Goal: Task Accomplishment & Management: Complete application form

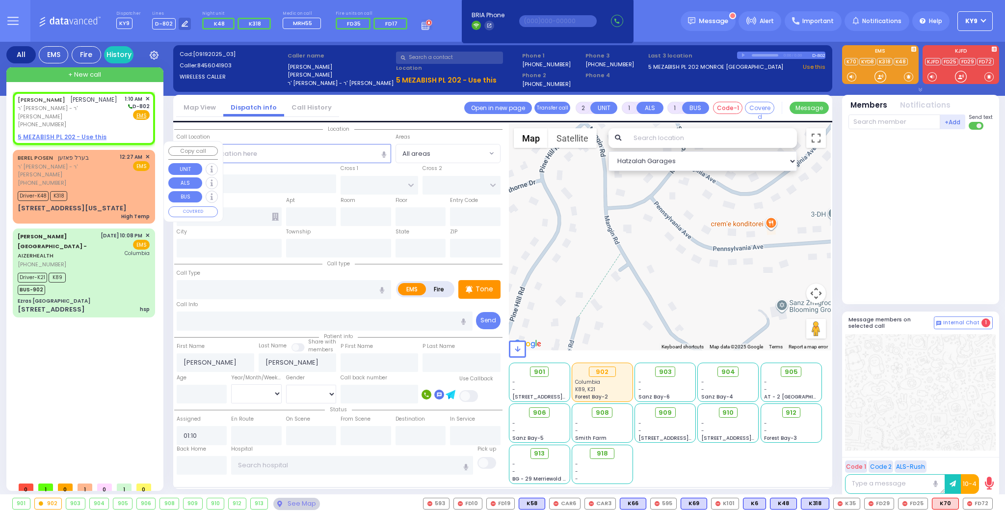
select select
click at [125, 169] on div "12:27 AM ✕ EMS" at bounding box center [135, 170] width 30 height 34
type input "6"
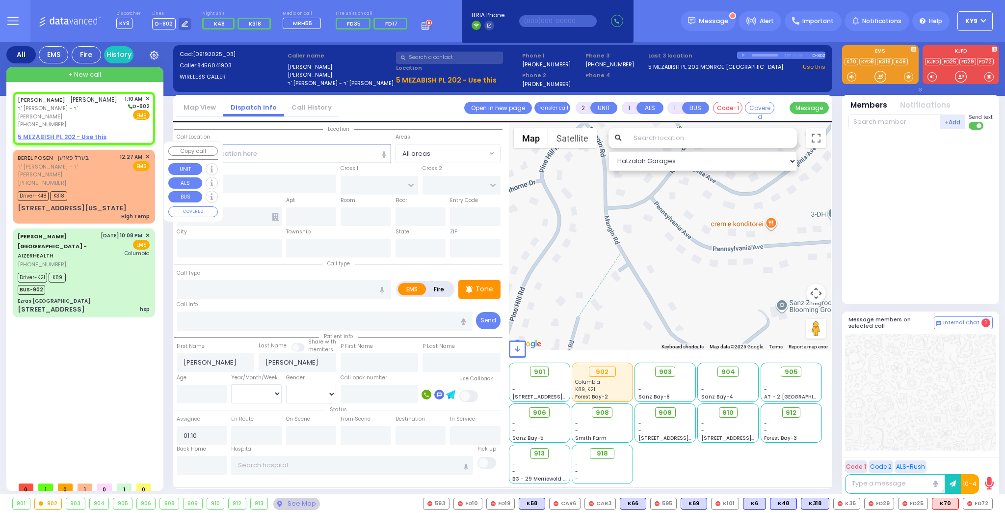
type input "6"
select select
type input "High Temp"
radio input "true"
type input "BEREL"
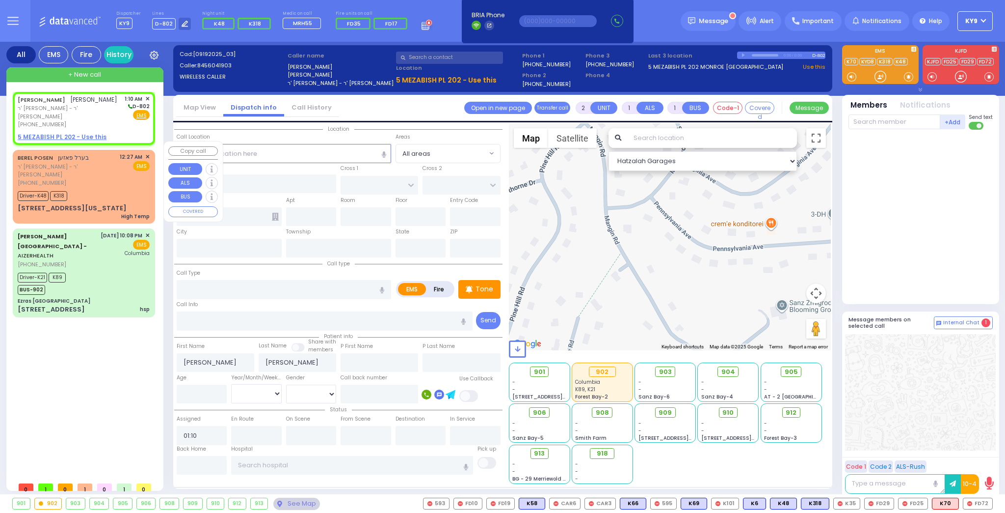
type input "POSEN"
type input "Shloime"
type input "Goldman malka"
type input "6"
select select "Year"
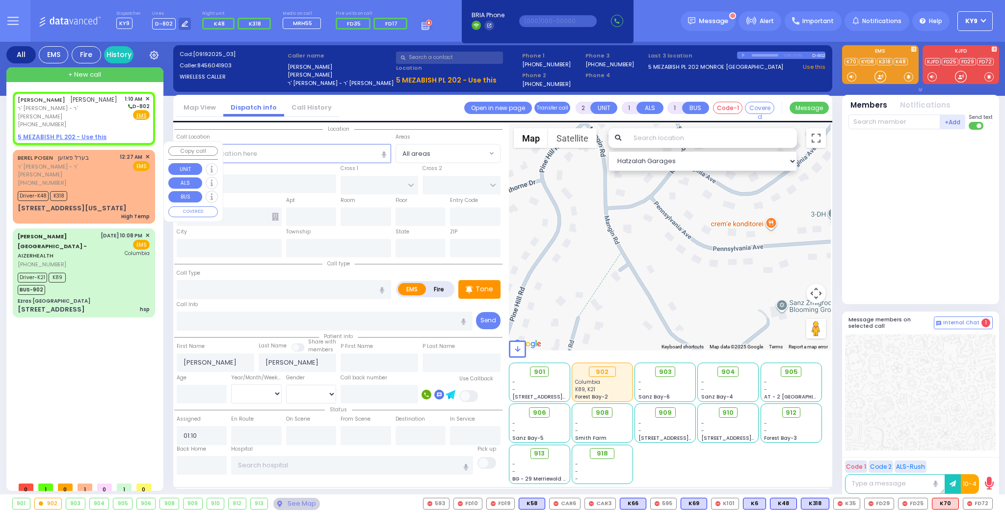
select select "[DEMOGRAPHIC_DATA]"
type input "00:27"
type input "00:29"
select select "Hatzalah Garages"
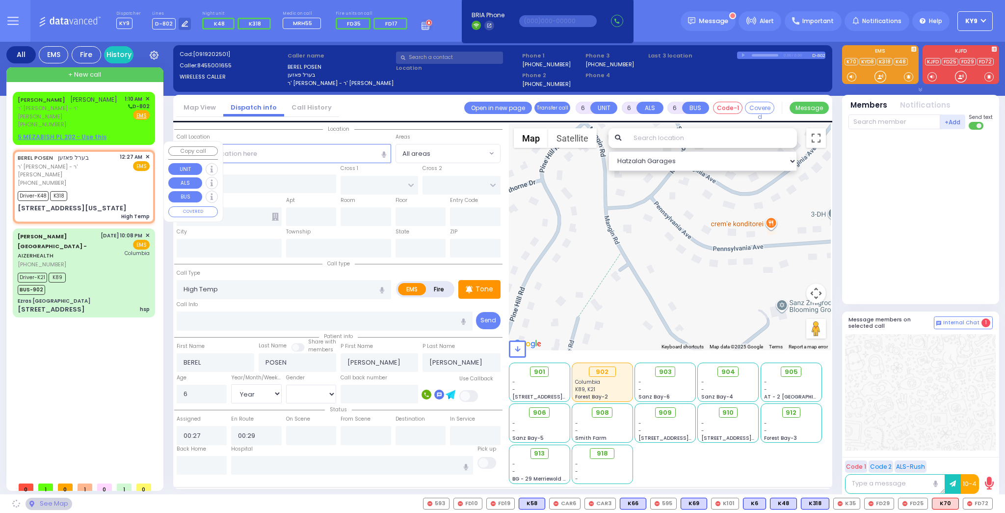
type input "MERRIEWOLD LN SOUTH"
type input "4 Pennsylvania Avenue"
type input "Monroe"
type input "[US_STATE]"
type input "10950"
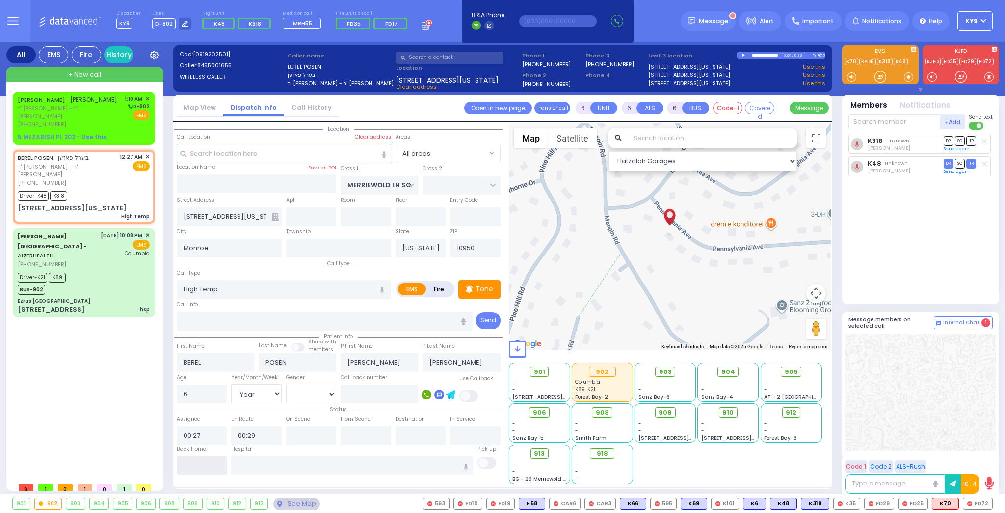
click at [189, 460] on input "text" at bounding box center [202, 465] width 51 height 19
type input "01:10"
select select
radio input "true"
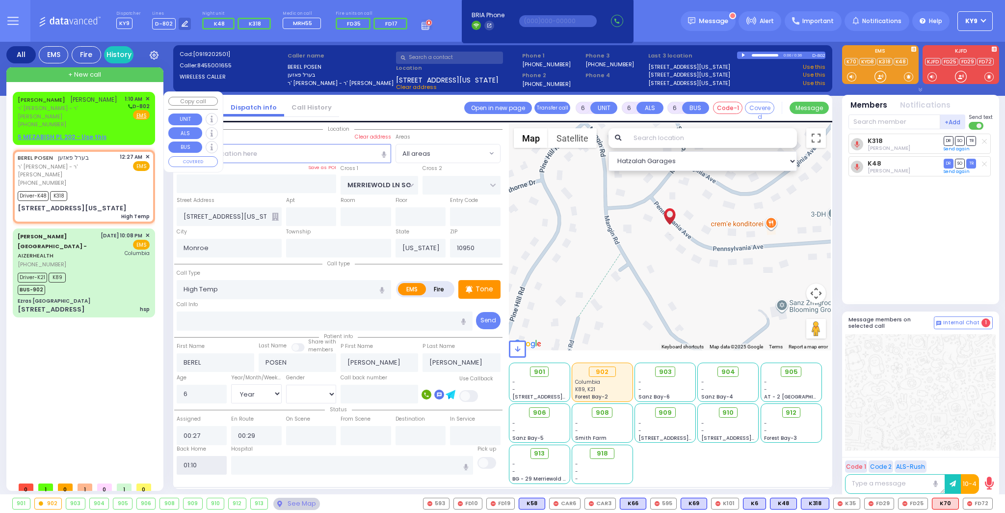
select select
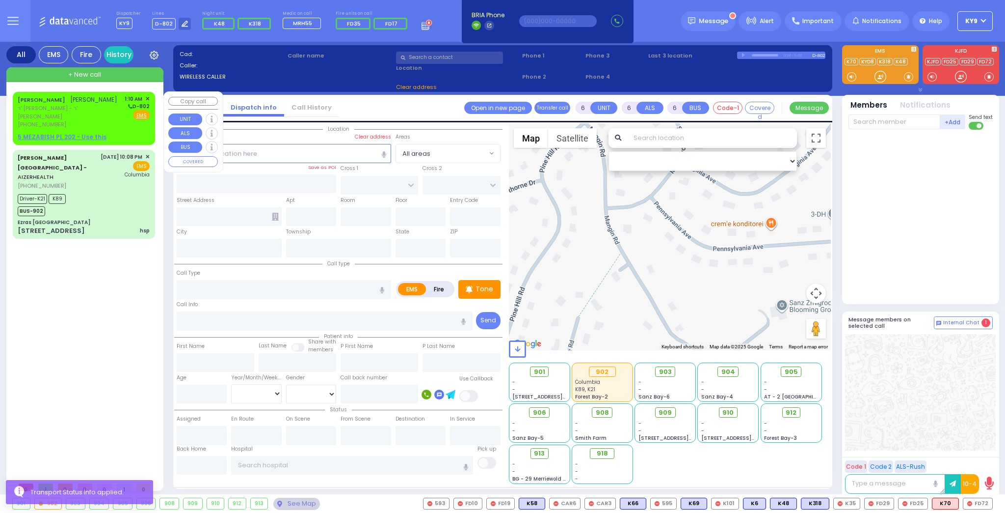
click at [112, 113] on div "JOEL FRIEDMAN יואל פריעדמאן ר' יצחק אייזיק - ר' יעקב מרדכי לאנדא (845) 604-1903…" at bounding box center [84, 112] width 132 height 34
type input "2"
type input "1"
select select
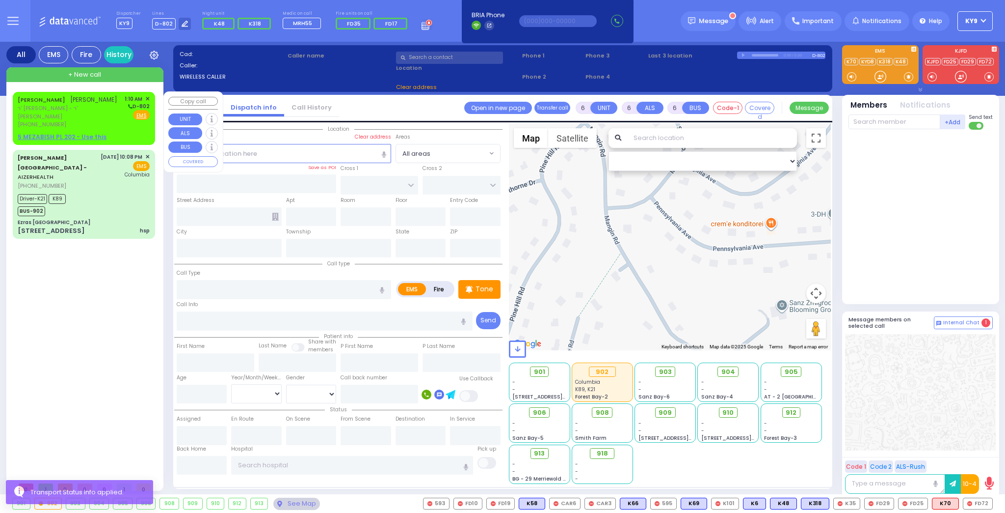
radio input "true"
type input "[PERSON_NAME]"
type input "FRIEDMAN"
select select
type input "01:10"
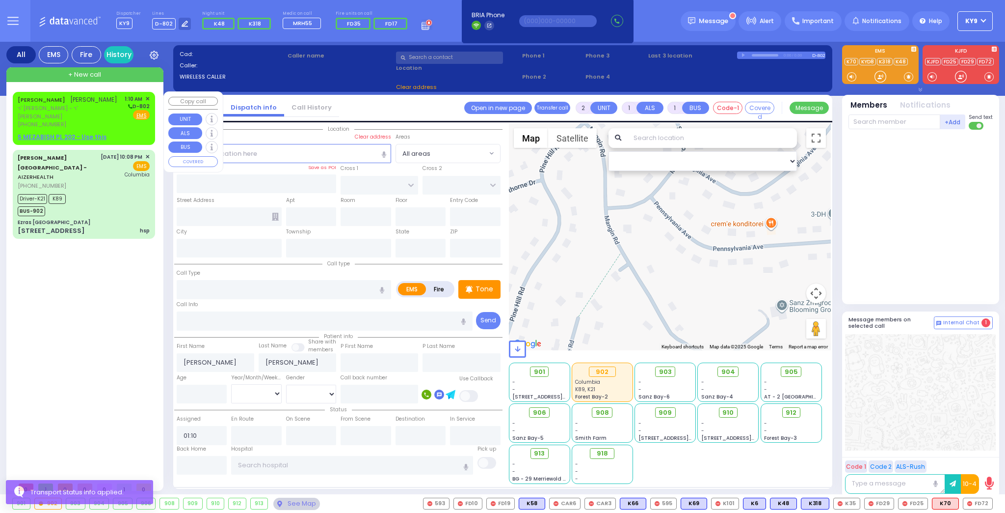
select select "Hatzalah Garages"
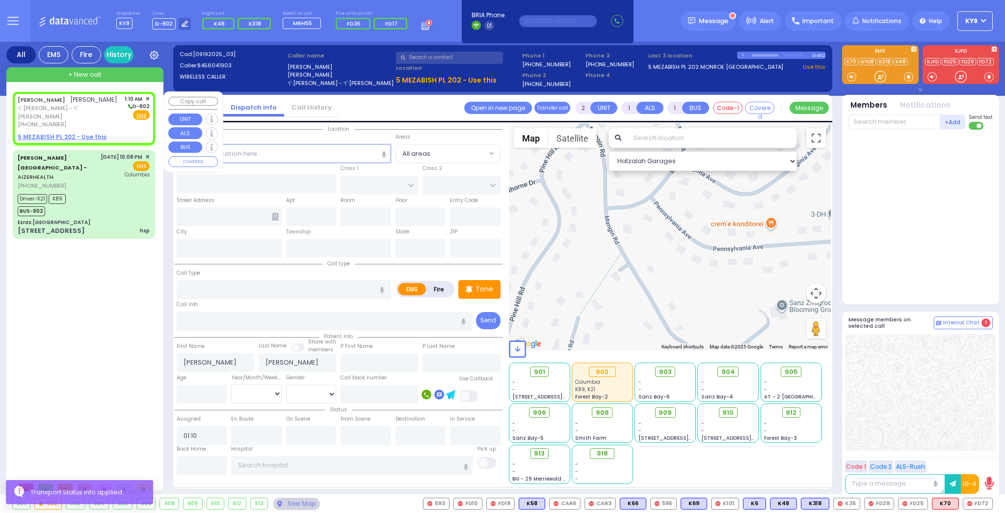
click at [82, 133] on u "5 MEZABISH PL 202 - Use this" at bounding box center [62, 137] width 89 height 8
select select
radio input "true"
select select
select select "Hatzalah Garages"
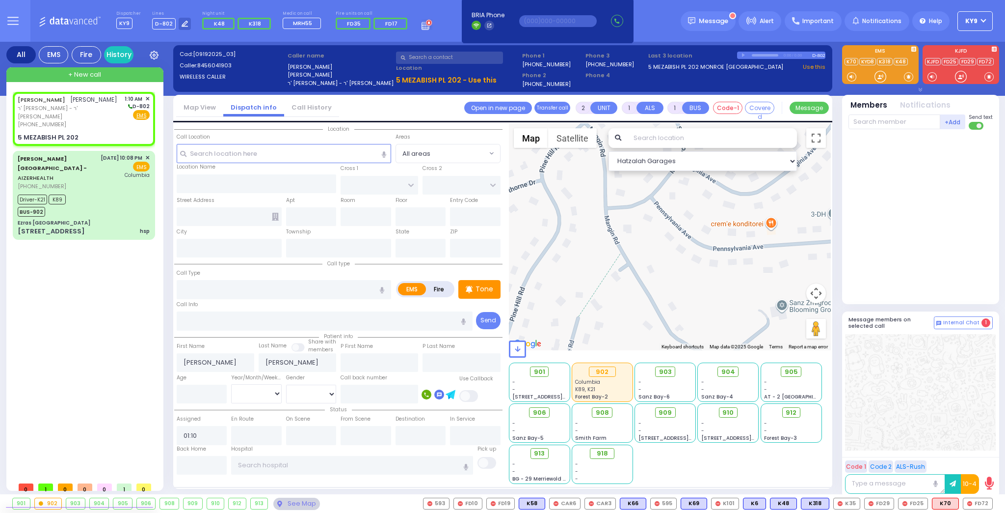
select select
radio input "true"
select select
select select "Hatzalah Garages"
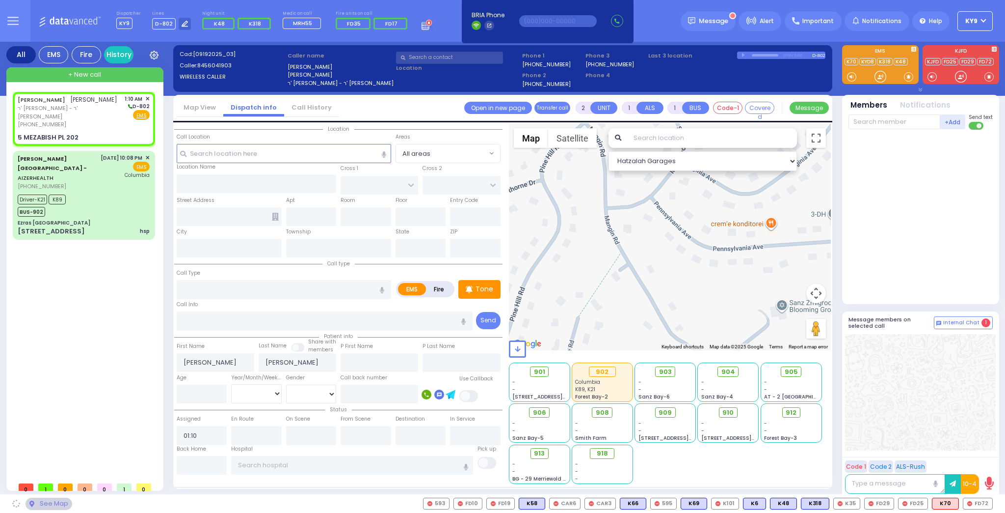
type input "MEZABISH PL"
type input "KRAKOW BLVD"
type input "5 MEZABISH PL"
type input "202"
type input "Monroe"
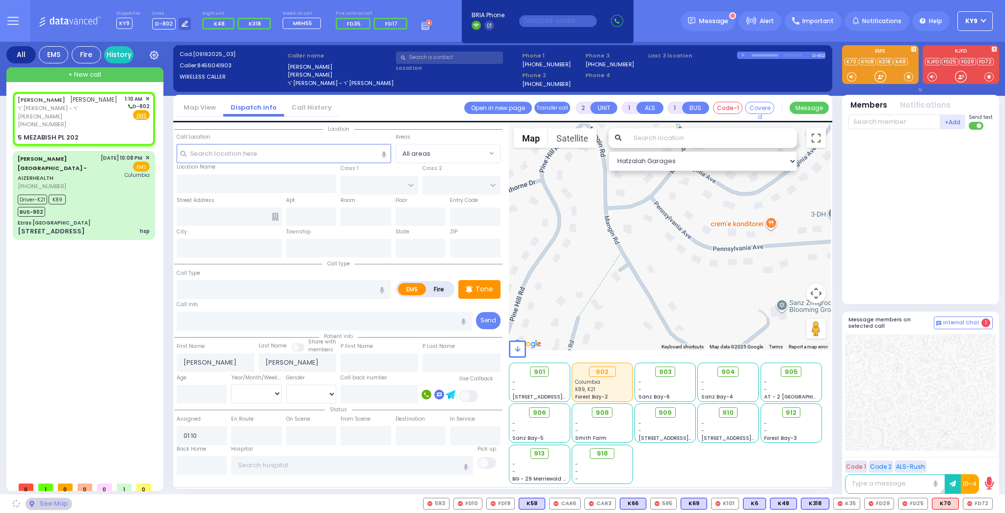
type input "[US_STATE]"
type input "10950"
select select "ATZEI TAMURIM"
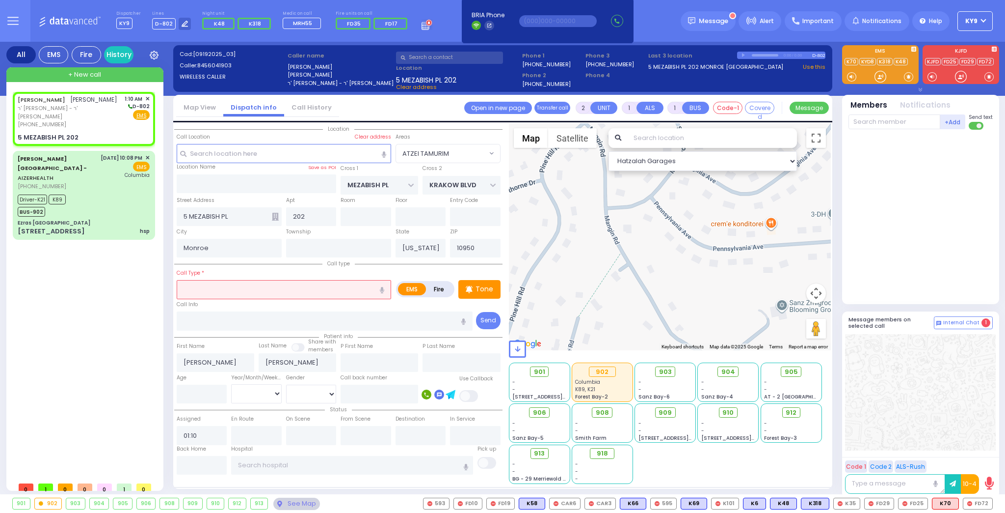
click at [219, 288] on input "text" at bounding box center [284, 289] width 215 height 19
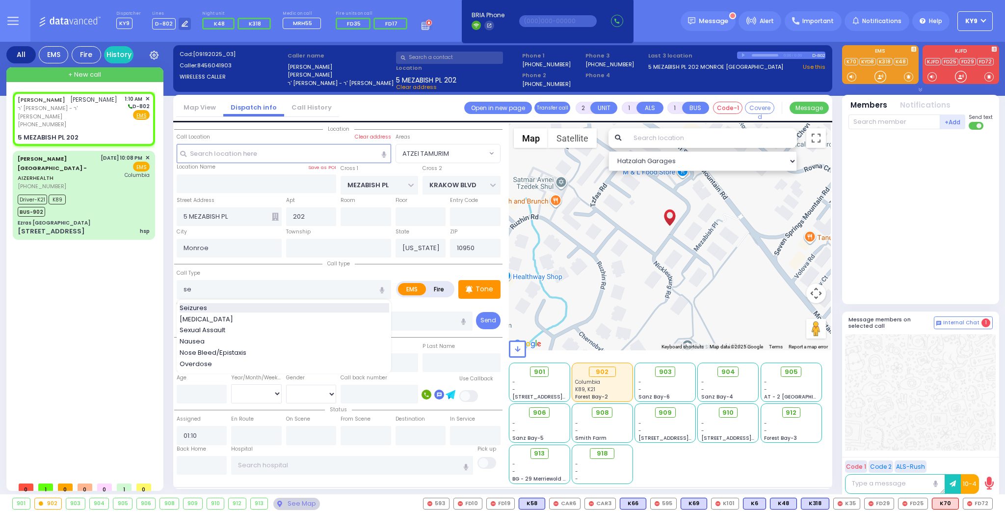
click at [217, 306] on div "Seizures" at bounding box center [285, 308] width 210 height 10
type input "Seizures"
type input "3"
type input "2"
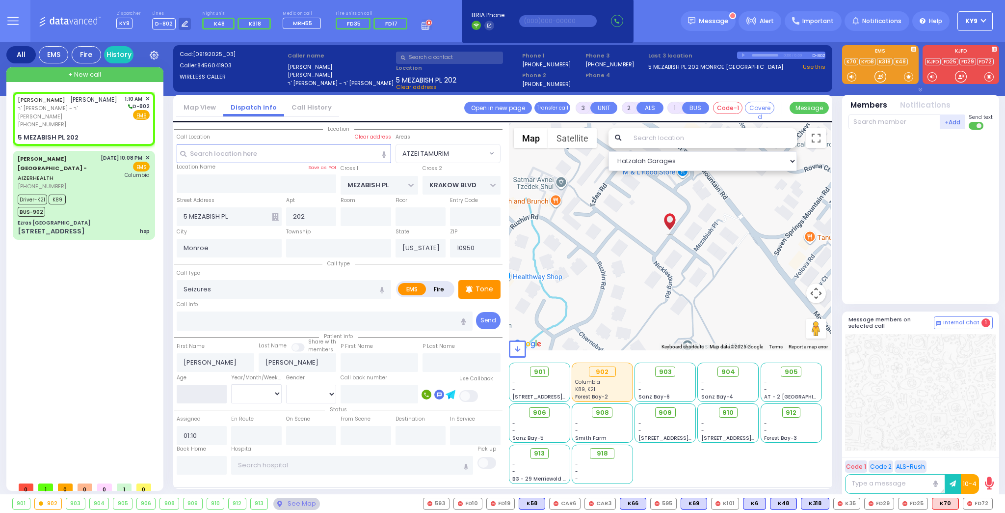
click at [192, 398] on input "number" at bounding box center [202, 393] width 51 height 19
select select
radio input "true"
select select
select select "Hatzalah Garages"
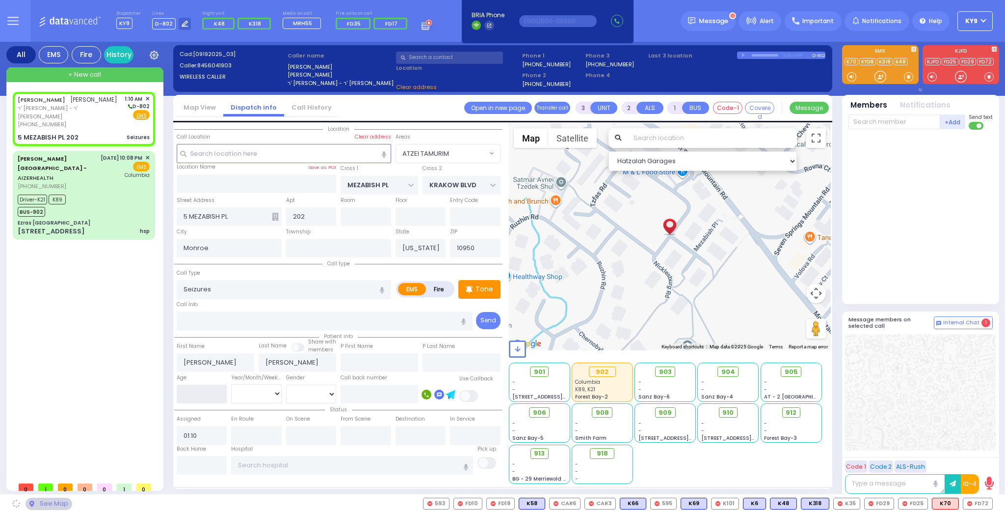
type input "1"
select select "ATZEI TAMURIM"
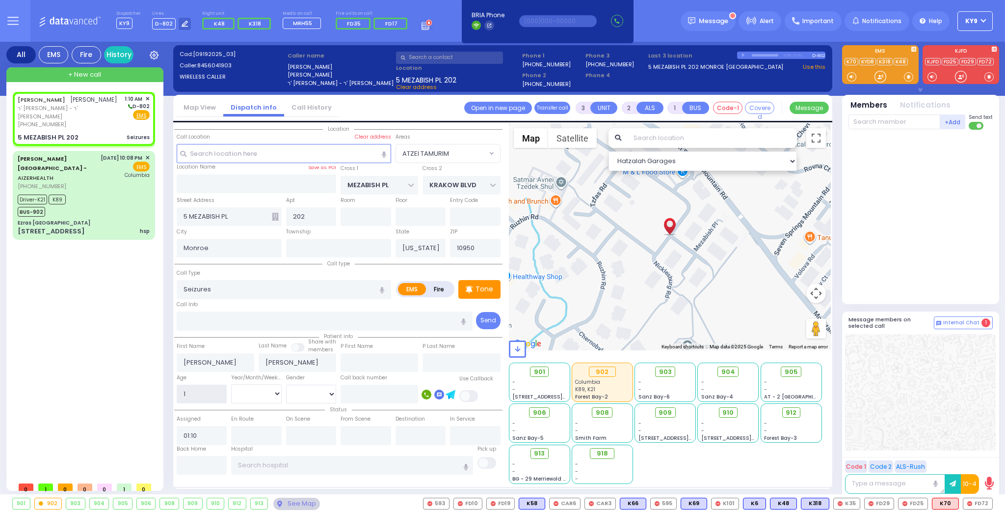
type input "1"
click at [260, 397] on select "Year Month Week Day" at bounding box center [256, 393] width 51 height 19
select select "Year"
click at [231, 384] on select "Year Month Week Day" at bounding box center [256, 393] width 51 height 19
select select
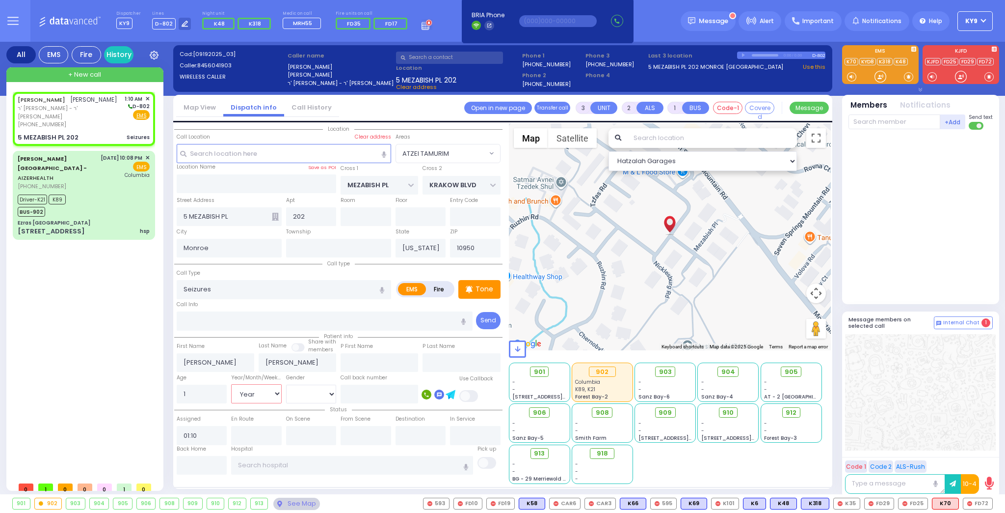
radio input "true"
select select
select select "Hatzalah Garages"
select select "ATZEI TAMURIM"
select select
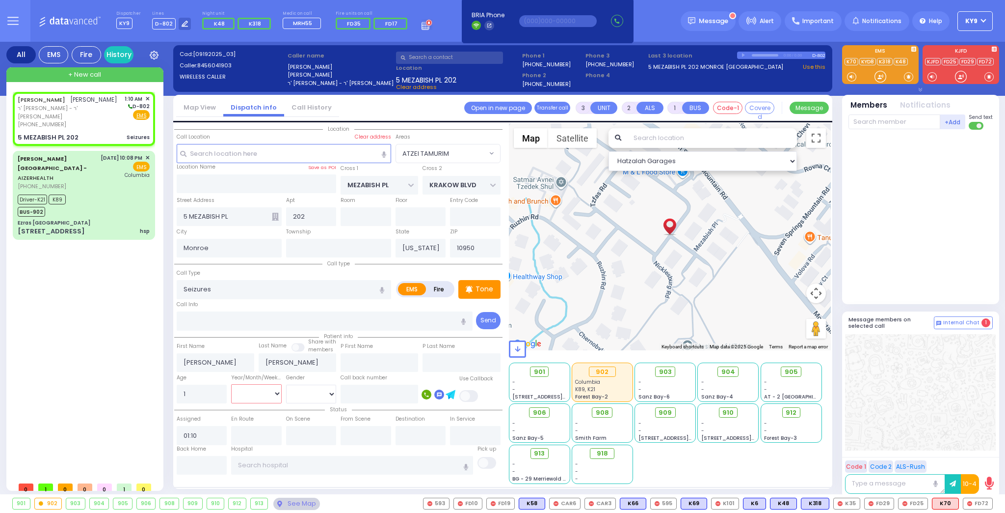
radio input "true"
select select "Year"
select select "ATZEI TAMURIM"
select select "Hatzalah Garages"
click at [302, 396] on select "Male Female" at bounding box center [311, 393] width 51 height 19
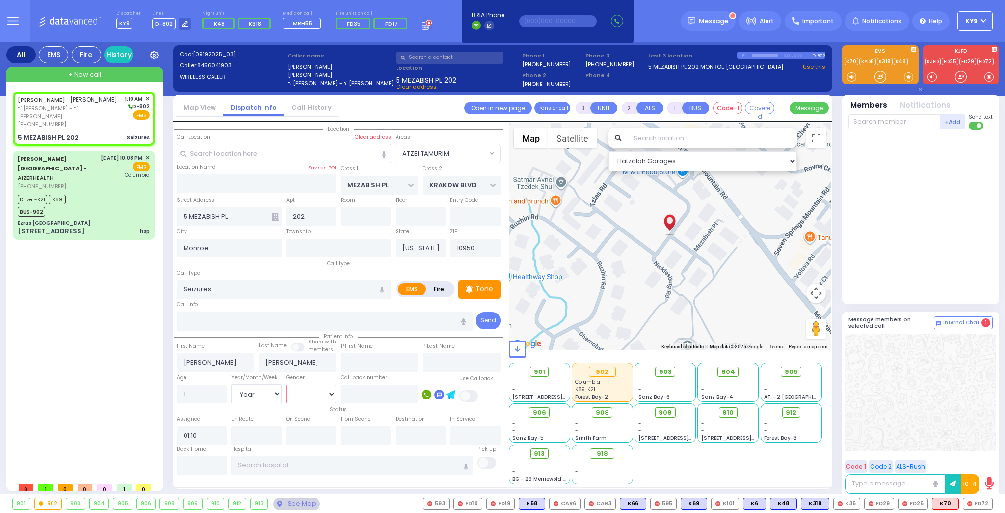
select select "[DEMOGRAPHIC_DATA]"
click at [286, 384] on select "Male Female" at bounding box center [311, 393] width 51 height 19
select select
radio input "true"
select select "Year"
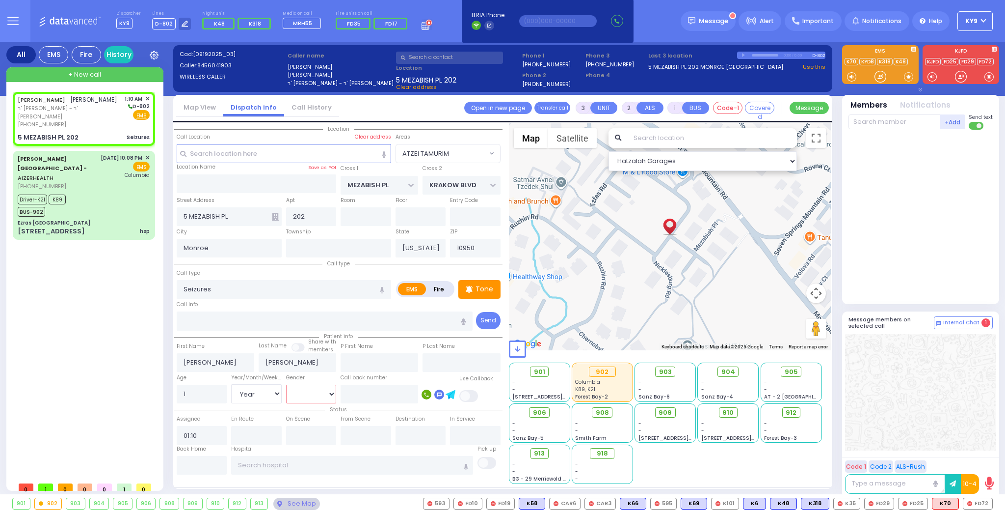
select select "[DEMOGRAPHIC_DATA]"
select select "Hatzalah Garages"
select select "ATZEI TAMURIM"
click at [481, 284] on p "Tone" at bounding box center [485, 289] width 18 height 10
select select
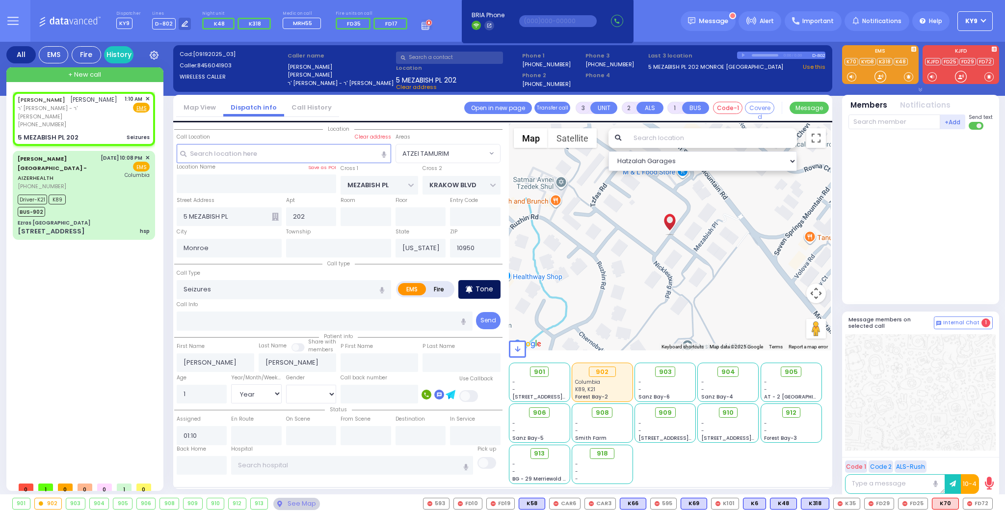
radio input "true"
select select "Year"
select select "[DEMOGRAPHIC_DATA]"
select select "Hatzalah Garages"
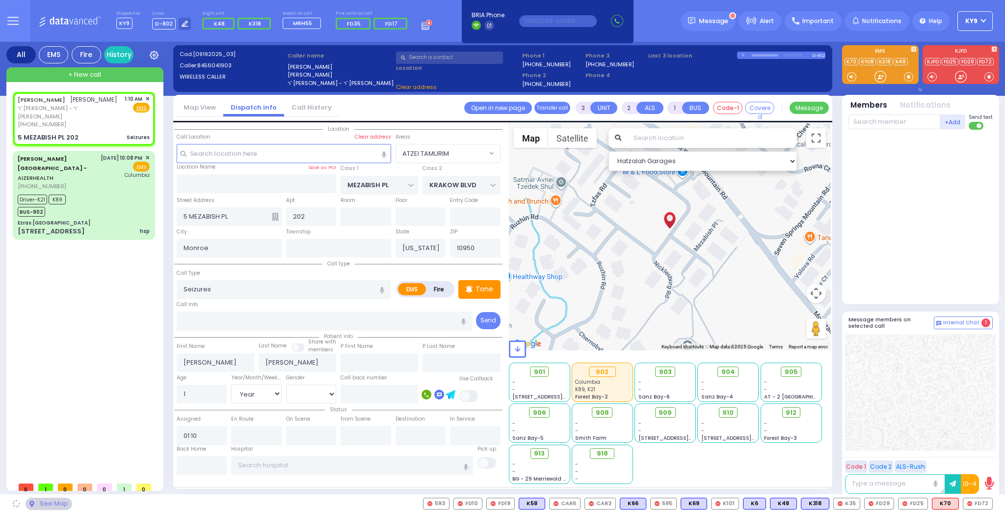
select select "ATZEI TAMURIM"
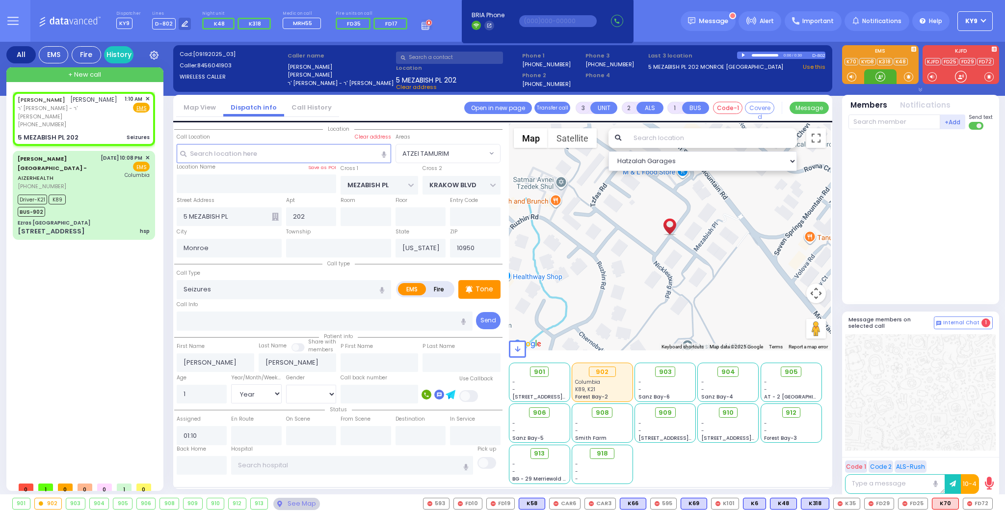
drag, startPoint x: 878, startPoint y: 79, endPoint x: 883, endPoint y: 79, distance: 5.4
click at [883, 79] on div at bounding box center [881, 77] width 10 height 10
click at [948, 503] on span "K318" at bounding box center [947, 503] width 27 height 11
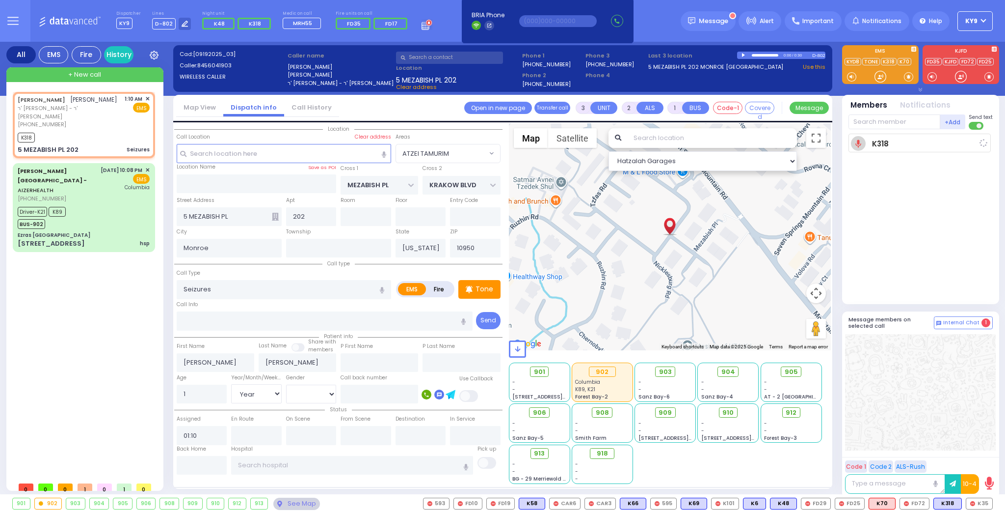
select select
radio input "true"
select select "Year"
select select "[DEMOGRAPHIC_DATA]"
type input "01:11"
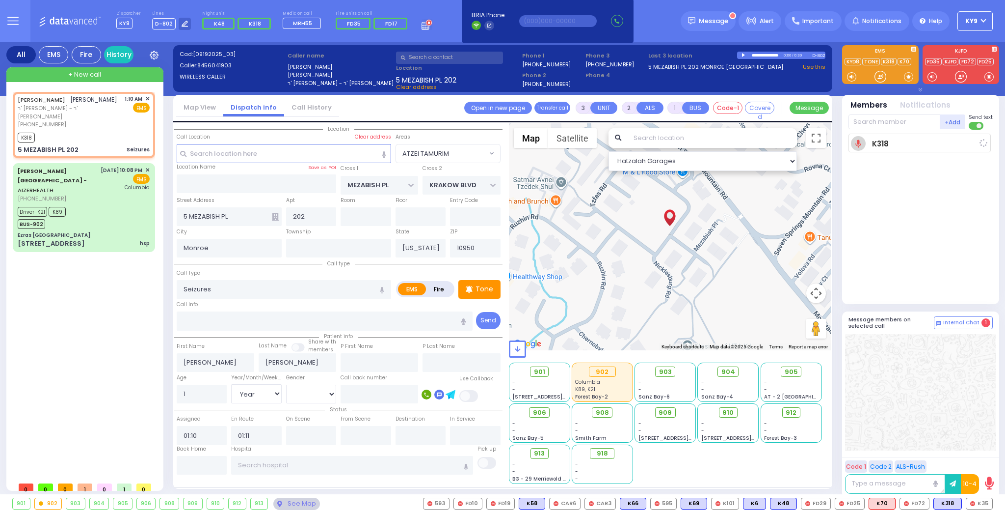
select select "Hatzalah Garages"
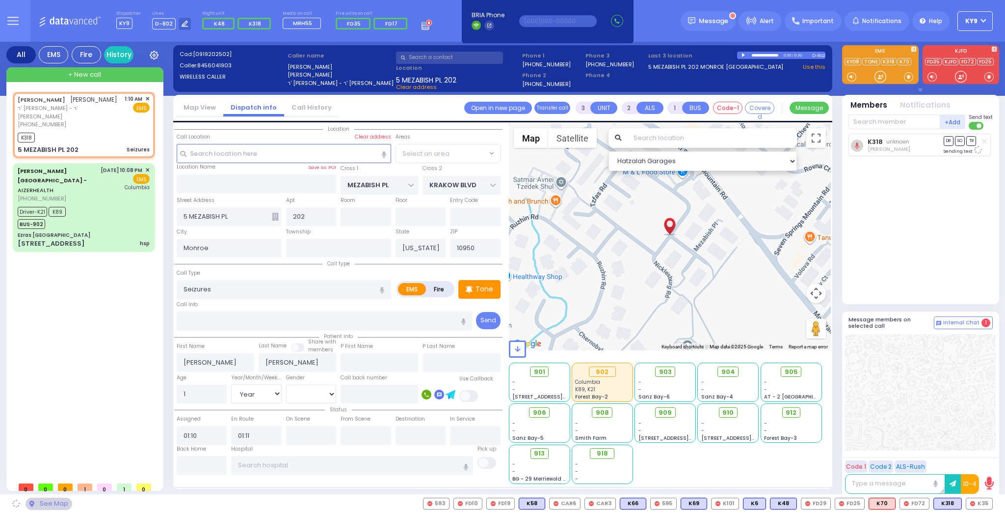
select select "ATZEI TAMURIM"
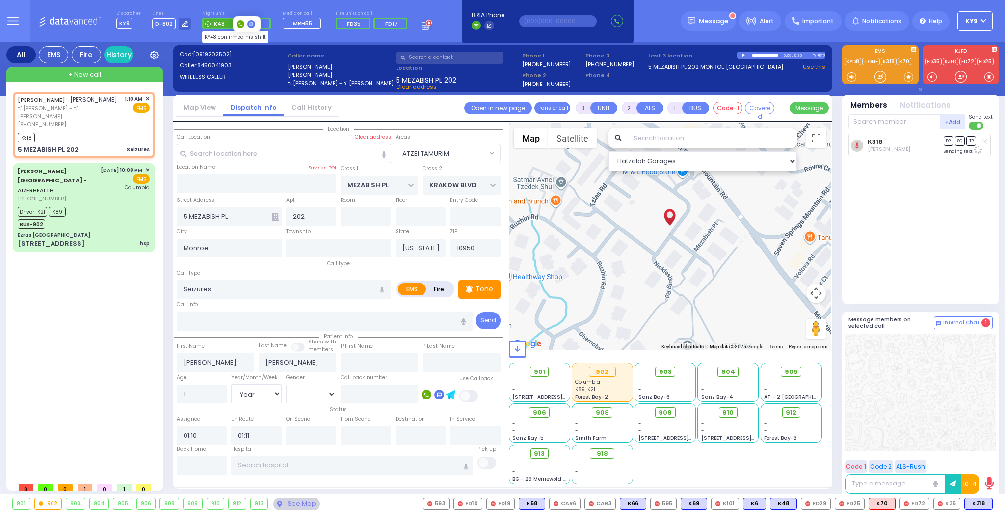
click at [218, 23] on span "K48" at bounding box center [219, 24] width 11 height 8
select select
radio input "true"
select select "Year"
select select "[DEMOGRAPHIC_DATA]"
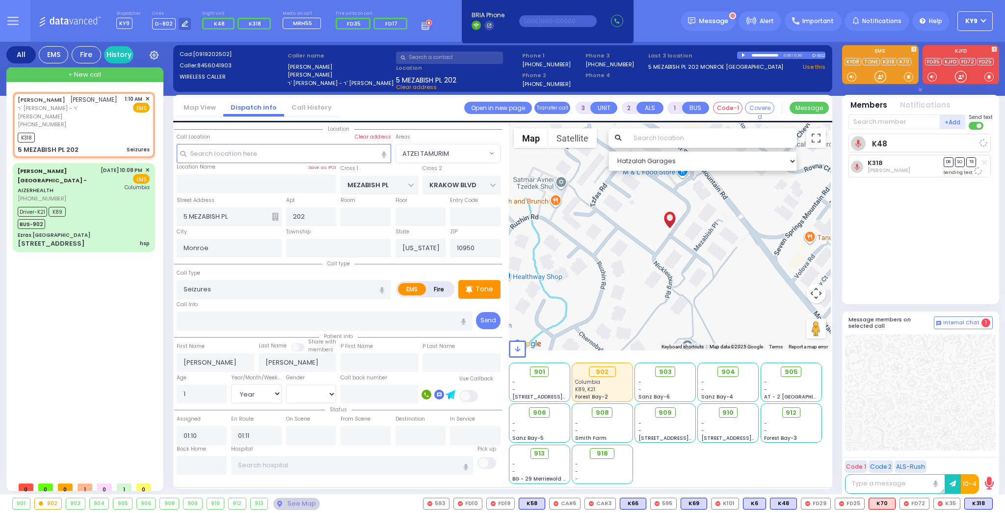
select select "Hatzalah Garages"
select select "ATZEI TAMURIM"
click at [881, 79] on div at bounding box center [881, 77] width 10 height 10
click at [907, 74] on span at bounding box center [908, 77] width 9 height 10
click at [880, 77] on div at bounding box center [881, 77] width 10 height 10
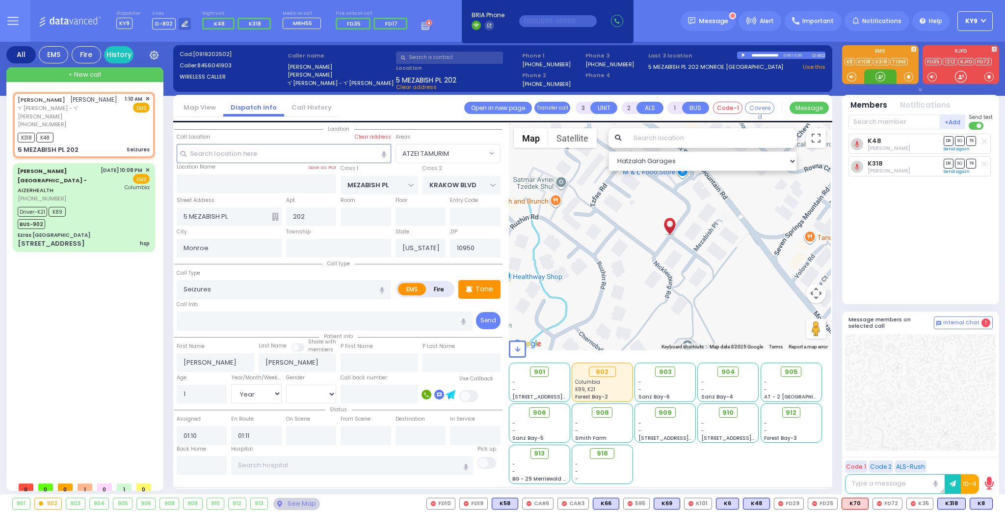
click at [880, 77] on div at bounding box center [881, 77] width 10 height 10
click at [979, 503] on span "K8" at bounding box center [982, 503] width 22 height 11
select select
radio input "true"
select select "Year"
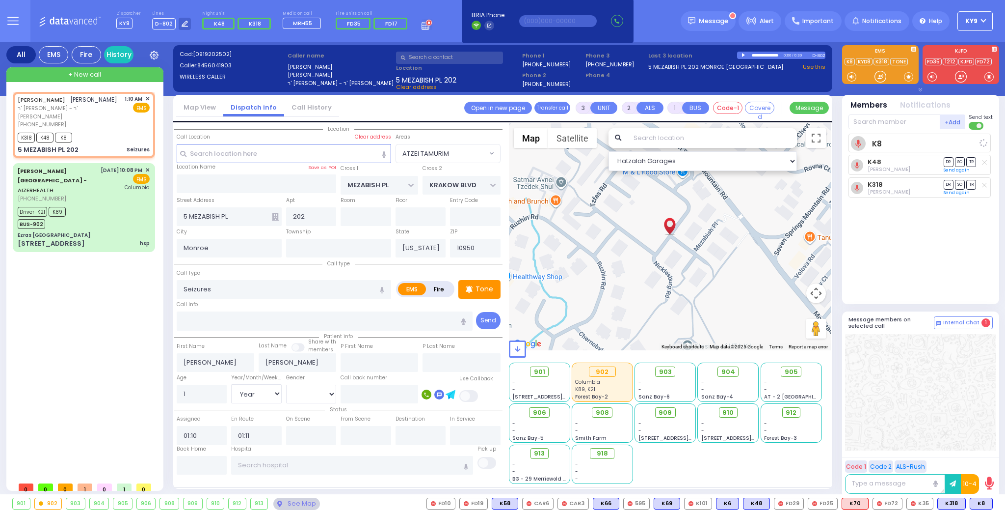
select select "[DEMOGRAPHIC_DATA]"
select select "Hatzalah Garages"
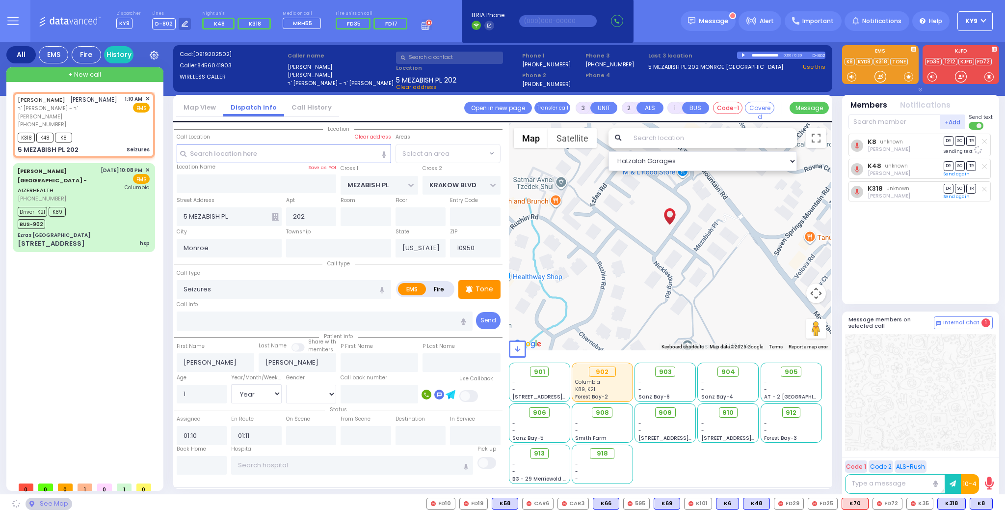
select select "ATZEI TAMURIM"
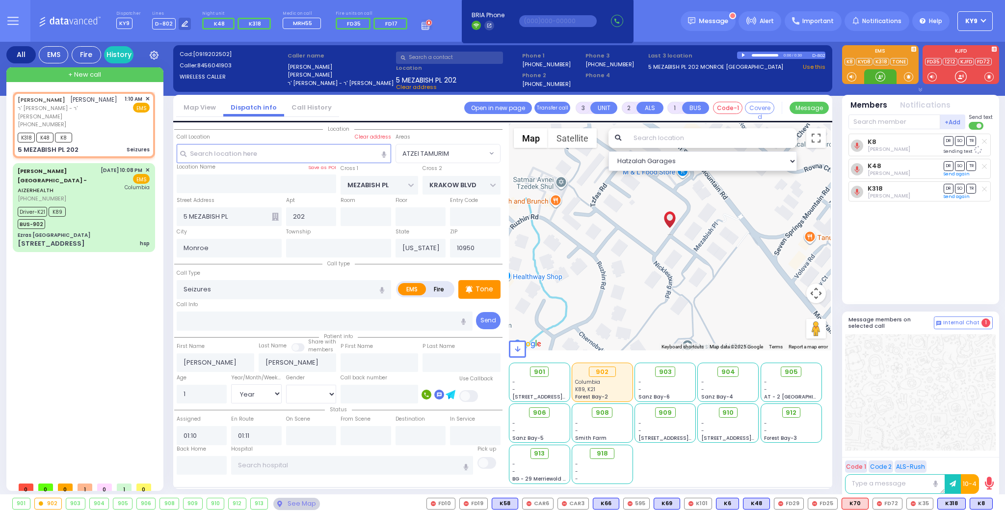
click at [880, 77] on div at bounding box center [881, 77] width 10 height 10
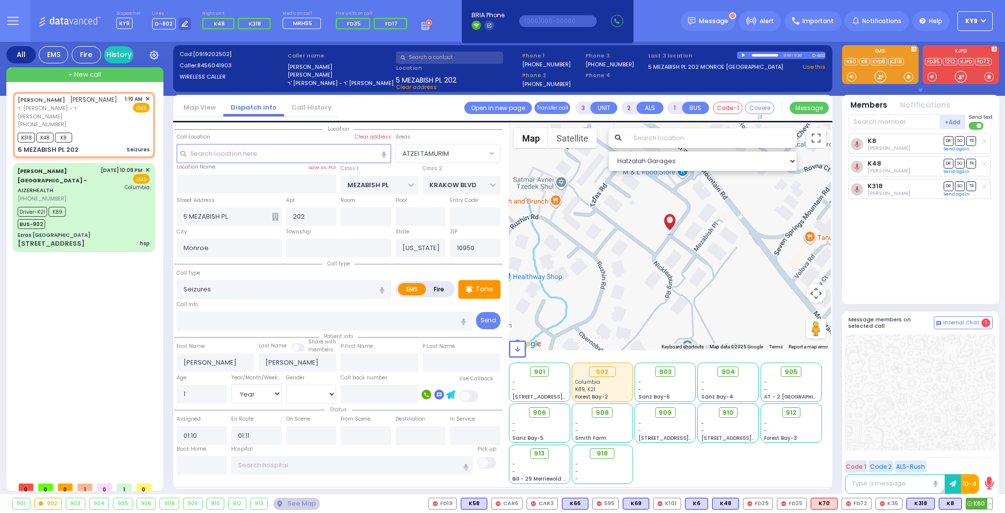
click at [984, 504] on span "K60" at bounding box center [980, 503] width 26 height 11
select select
radio input "true"
select select "Year"
select select "[DEMOGRAPHIC_DATA]"
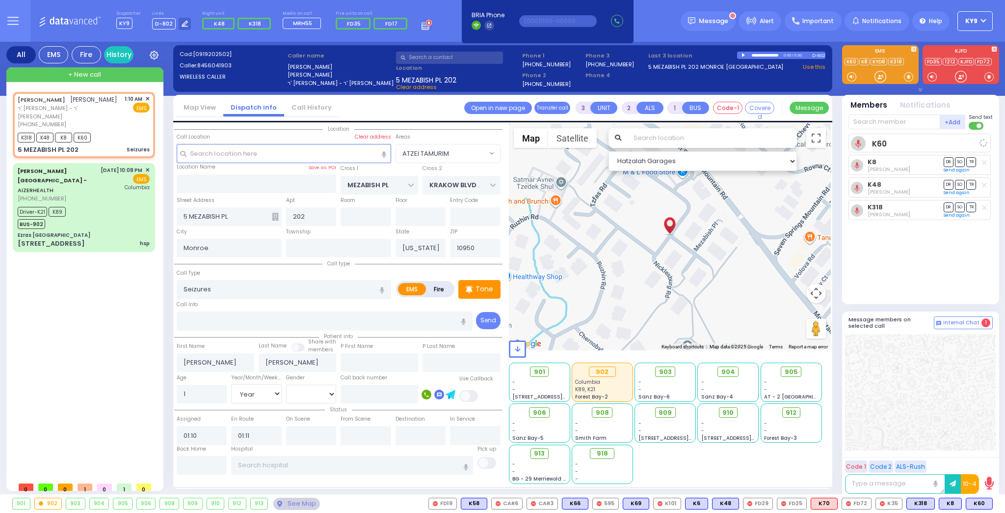
select select "Hatzalah Garages"
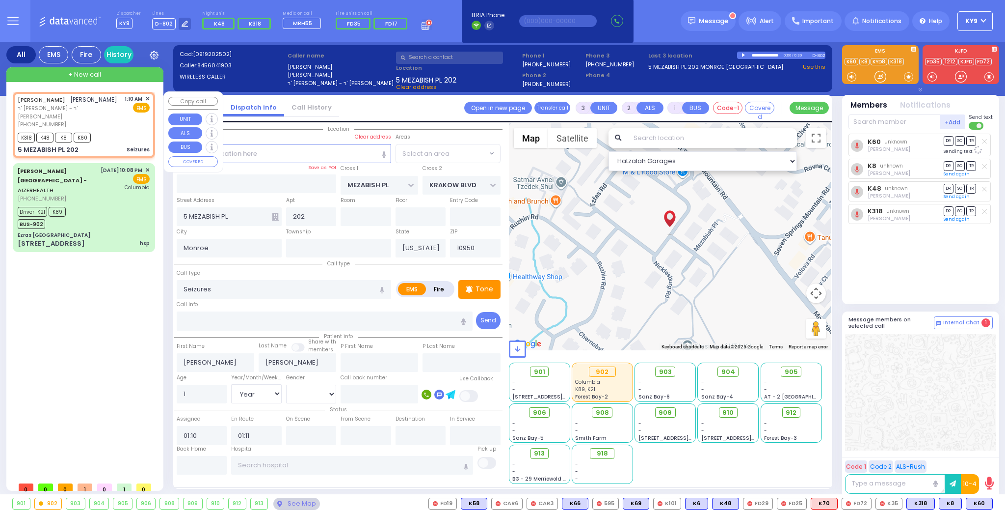
select select "ATZEI TAMURIM"
click at [793, 372] on span "905" at bounding box center [794, 372] width 13 height 10
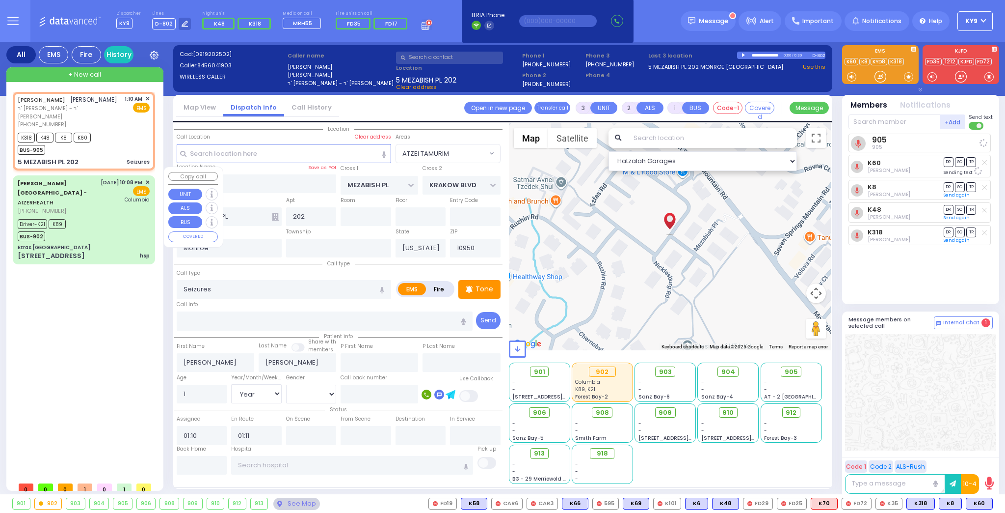
select select
radio input "true"
select select "Year"
select select "[DEMOGRAPHIC_DATA]"
select select "Hatzalah Garages"
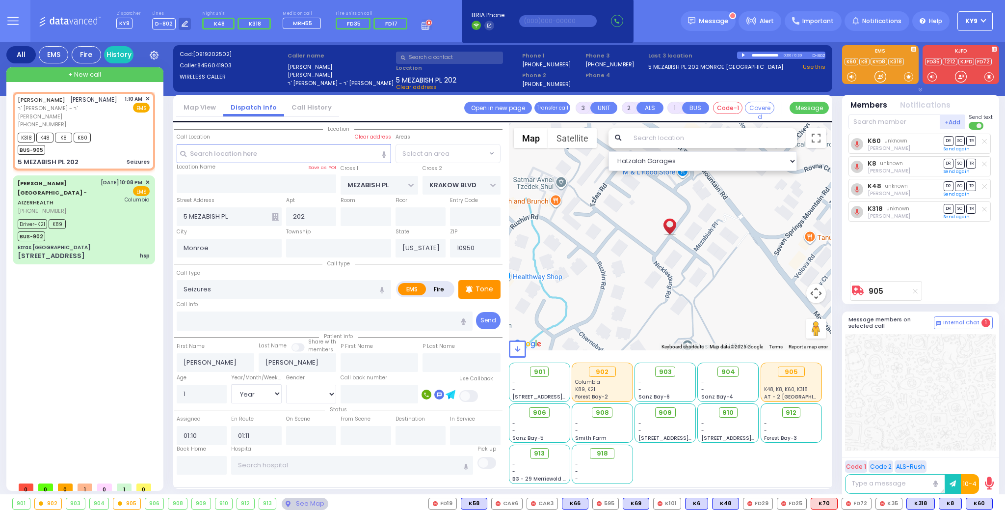
select select "ATZEI TAMURIM"
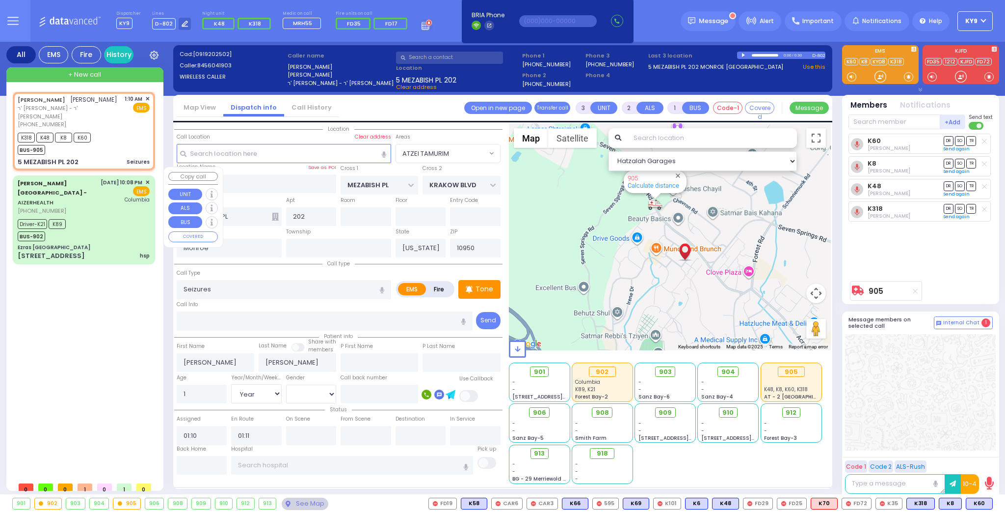
click at [87, 217] on div "Driver-K21 K89 BUS-902" at bounding box center [84, 229] width 132 height 25
type input "6"
select select
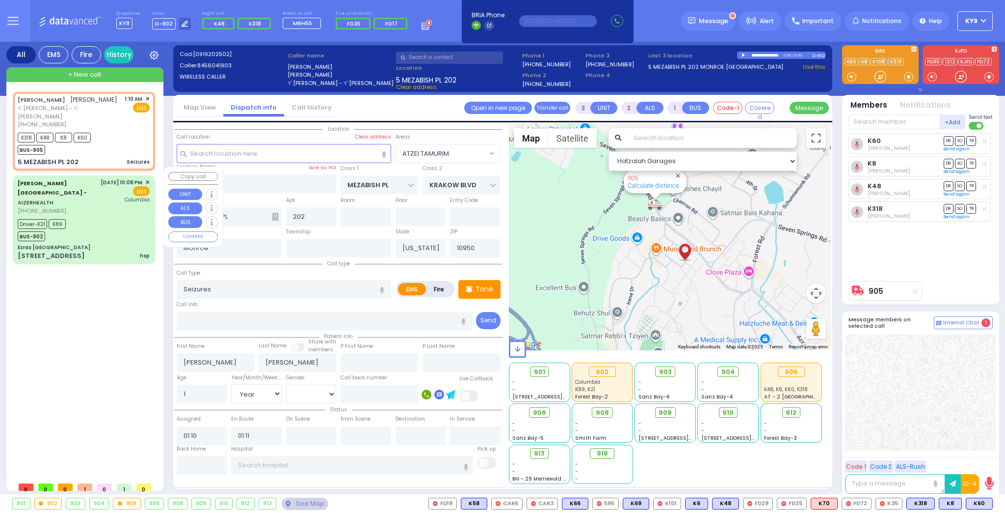
type input "hsp"
radio input "true"
type input "Mishket"
type input "Huss"
select select "Year"
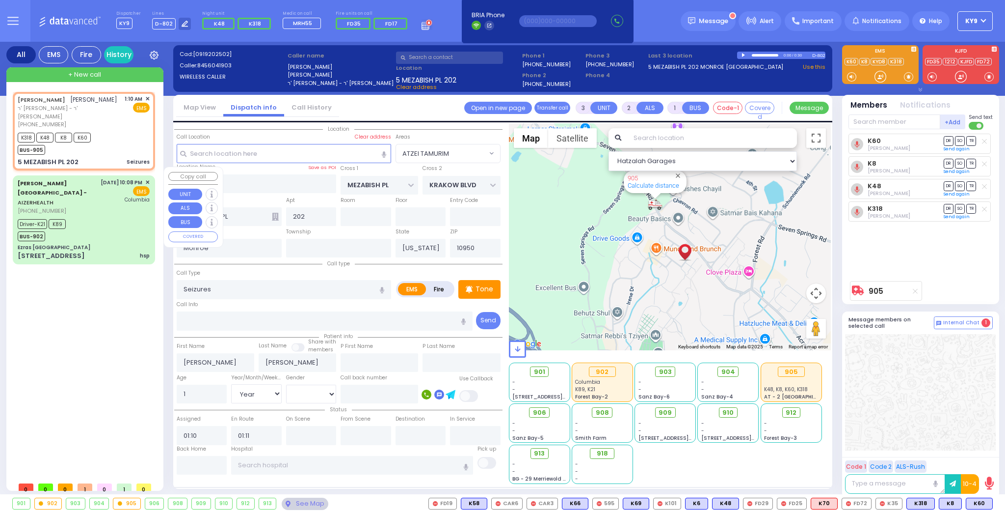
select select "[DEMOGRAPHIC_DATA]"
type input "22:08"
type input "22:14"
type input "22:25"
type input "22:35"
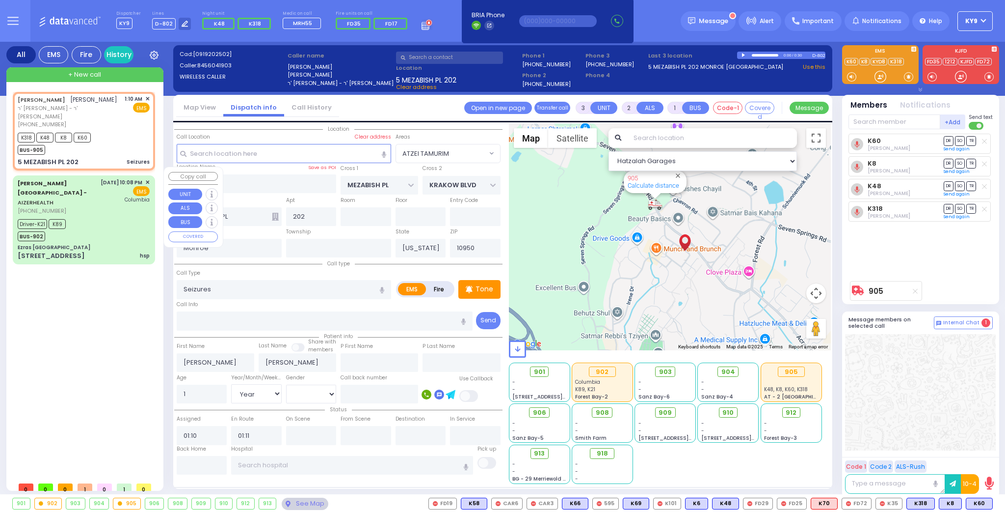
type input "23:15"
type input "23:45"
type input "New York Presbyterian Hospital- Columbia Campus"
select select "Hatzalah Garages"
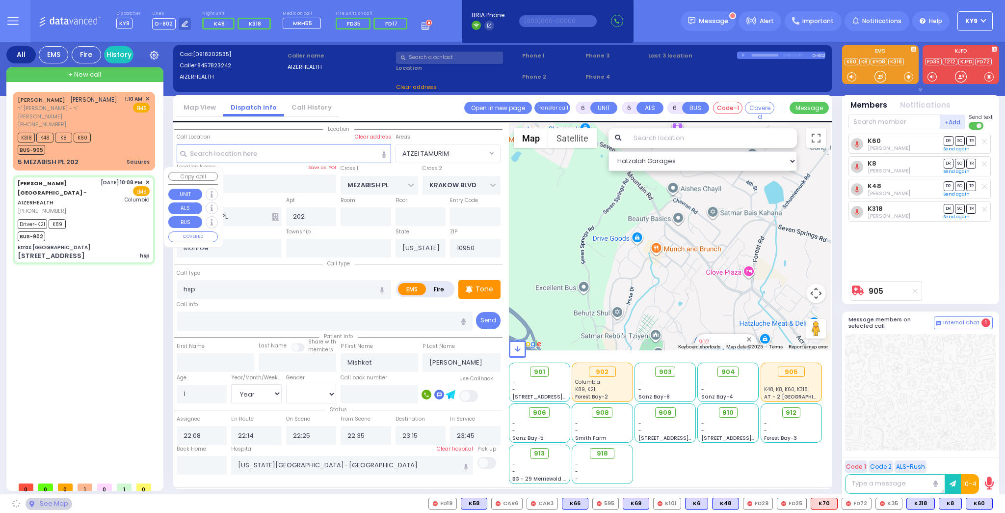
type input "Ezras Choilim Health Center"
type input "VAN BUREN DR"
type input "CARTER LN"
type input "49 FOREST RD"
type input "12"
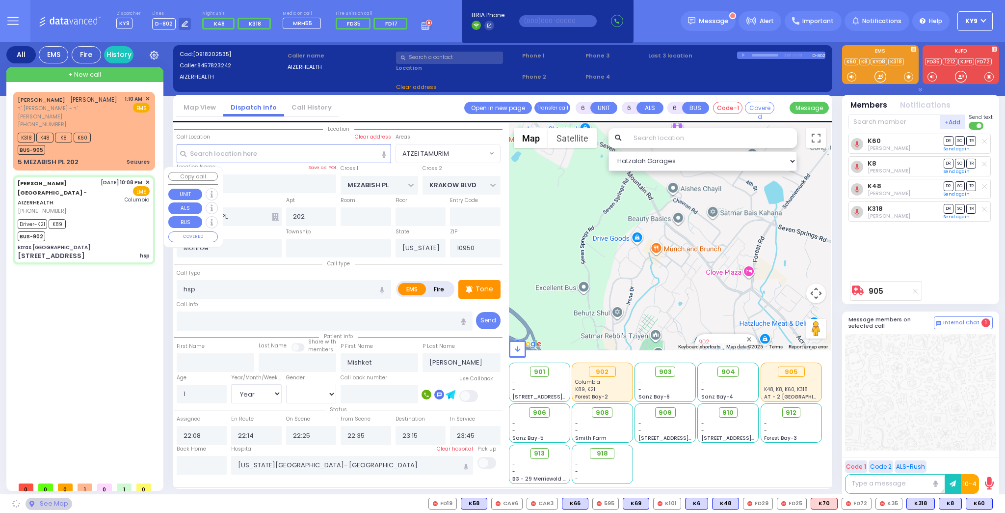
type input "[PERSON_NAME]"
select select "SECTION 2"
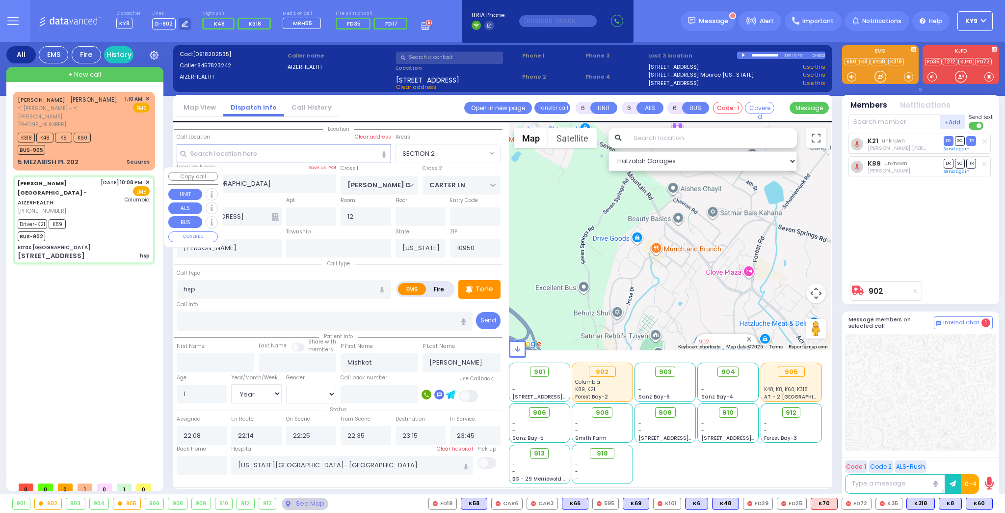
click at [86, 217] on div "Driver-K21 K89 BUS-902" at bounding box center [84, 229] width 132 height 25
select select
radio input "true"
select select "Year"
select select "[DEMOGRAPHIC_DATA]"
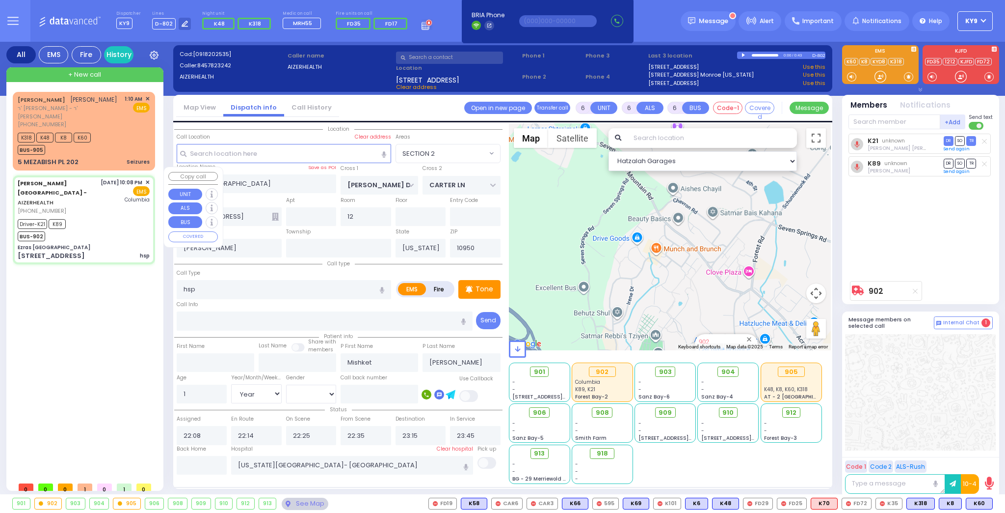
select select "SECTION 2"
select select "Hatzalah Garages"
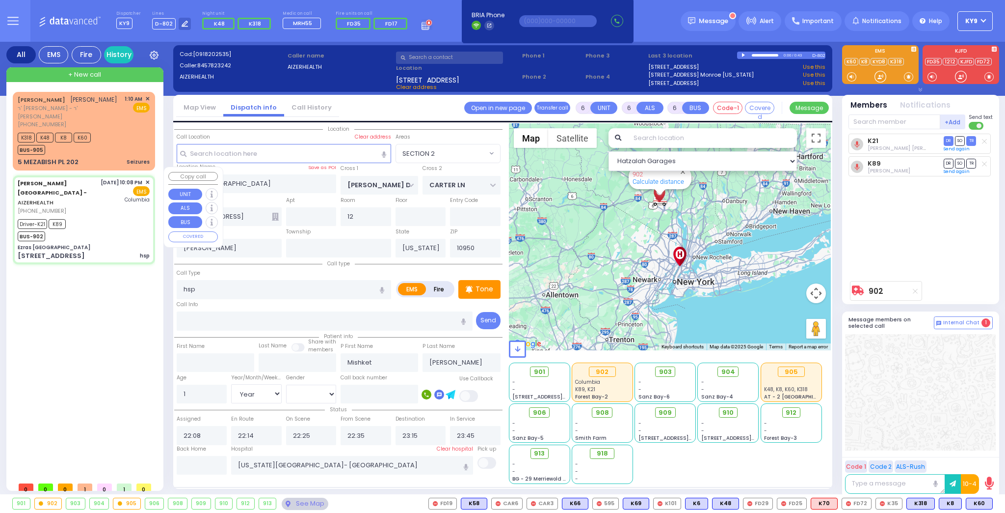
click at [86, 217] on div "Driver-K21 K89 BUS-902" at bounding box center [84, 229] width 132 height 25
select select
radio input "true"
select select "Year"
select select "[DEMOGRAPHIC_DATA]"
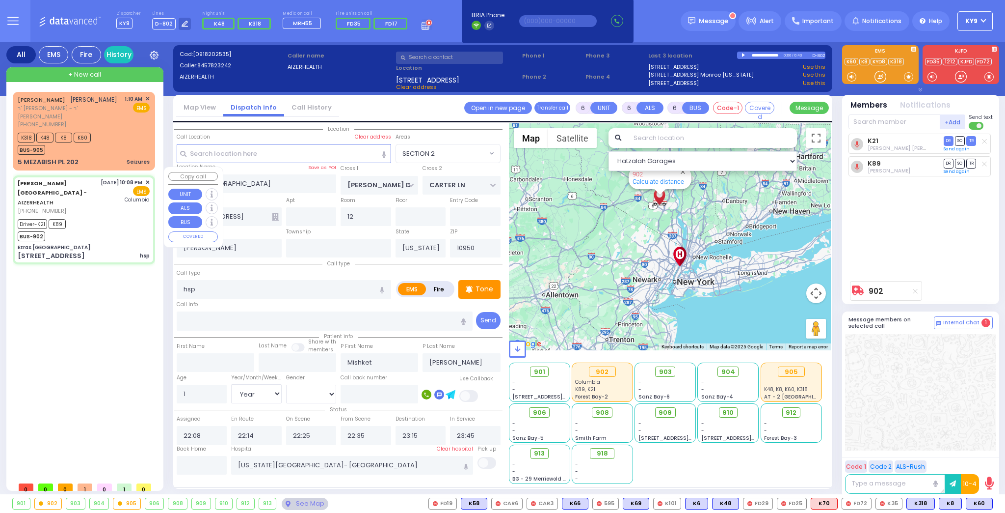
select select "SECTION 2"
select select "Hatzalah Garages"
click at [86, 217] on div "Driver-K21 K89 BUS-902" at bounding box center [84, 229] width 132 height 25
select select
radio input "true"
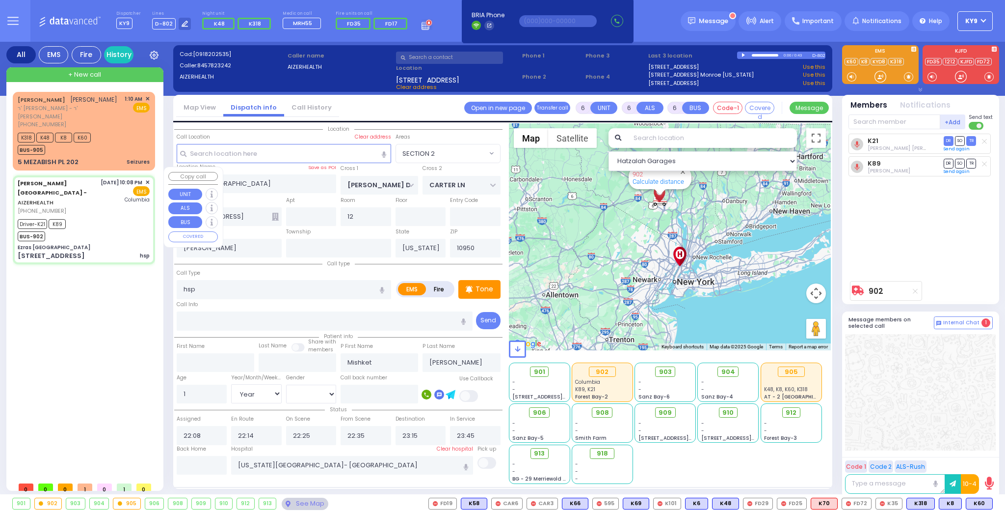
select select "Year"
select select "[DEMOGRAPHIC_DATA]"
select select "Hatzalah Garages"
select select "SECTION 2"
click at [288, 504] on div "See Map" at bounding box center [305, 503] width 46 height 12
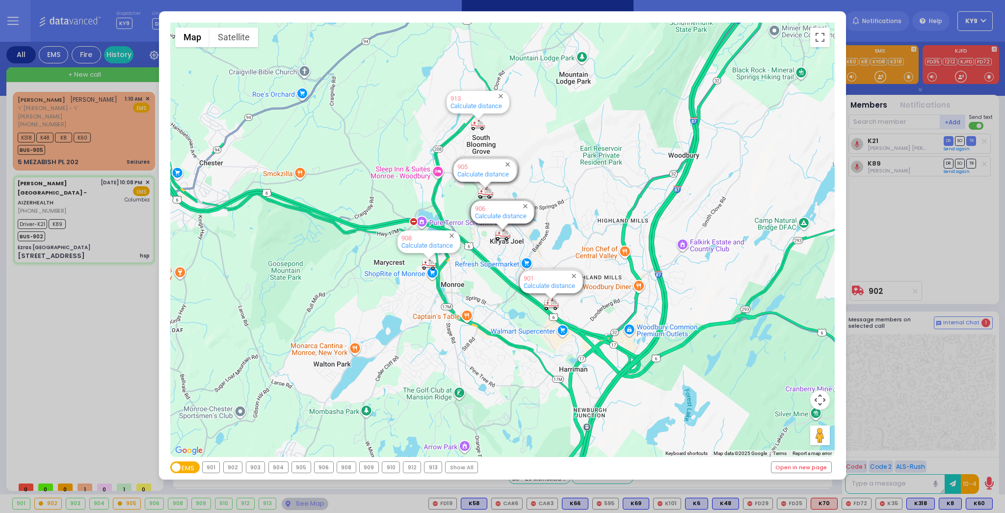
click at [235, 468] on div "902" at bounding box center [233, 466] width 19 height 11
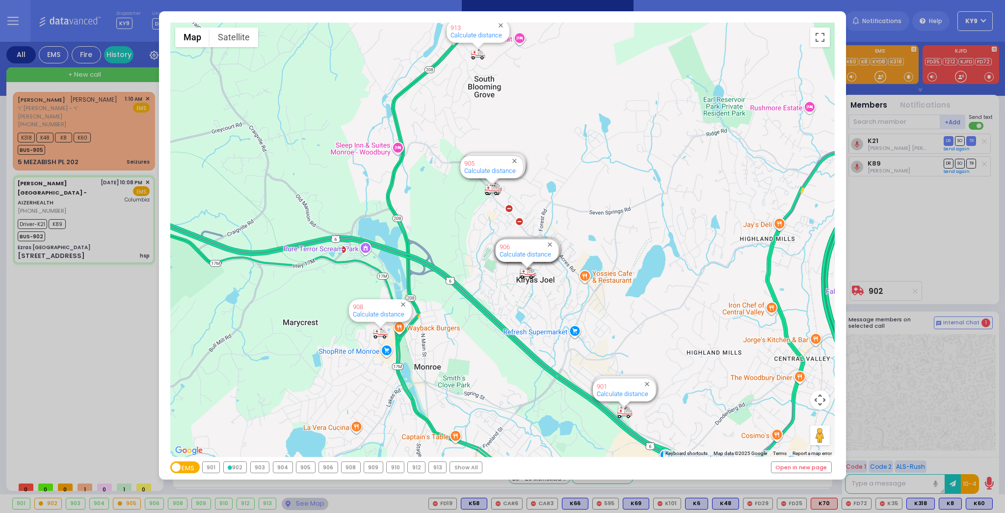
click at [235, 468] on div "902" at bounding box center [235, 466] width 23 height 11
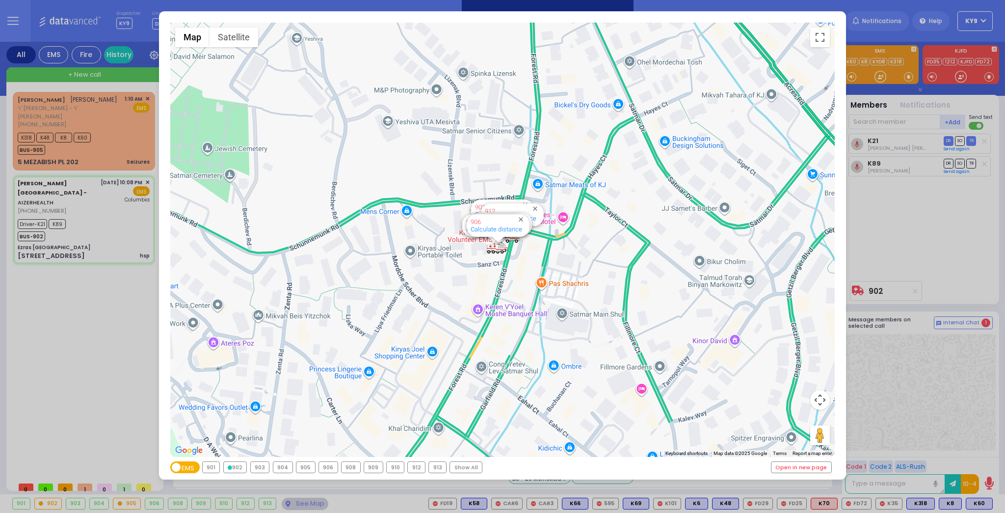
click at [235, 468] on div "902" at bounding box center [235, 466] width 23 height 11
click at [236, 468] on div "902" at bounding box center [235, 466] width 23 height 11
click at [132, 401] on div "← Move left → Move right ↑ Move up ↓ Move down + Zoom in - Zoom out Home Jump l…" at bounding box center [502, 256] width 1005 height 513
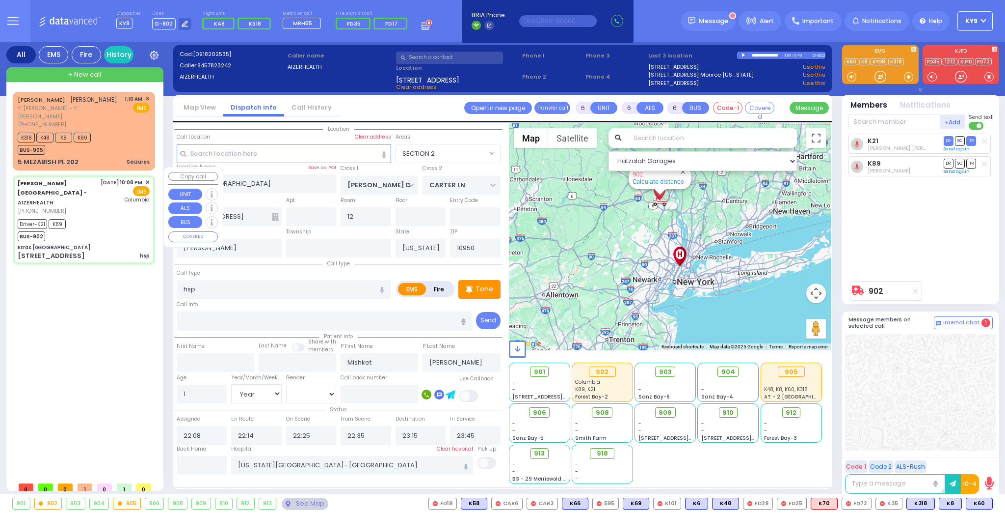
click at [91, 217] on div "Driver-K21 K89 BUS-902" at bounding box center [84, 229] width 132 height 25
select select
radio input "true"
select select "Year"
select select "[DEMOGRAPHIC_DATA]"
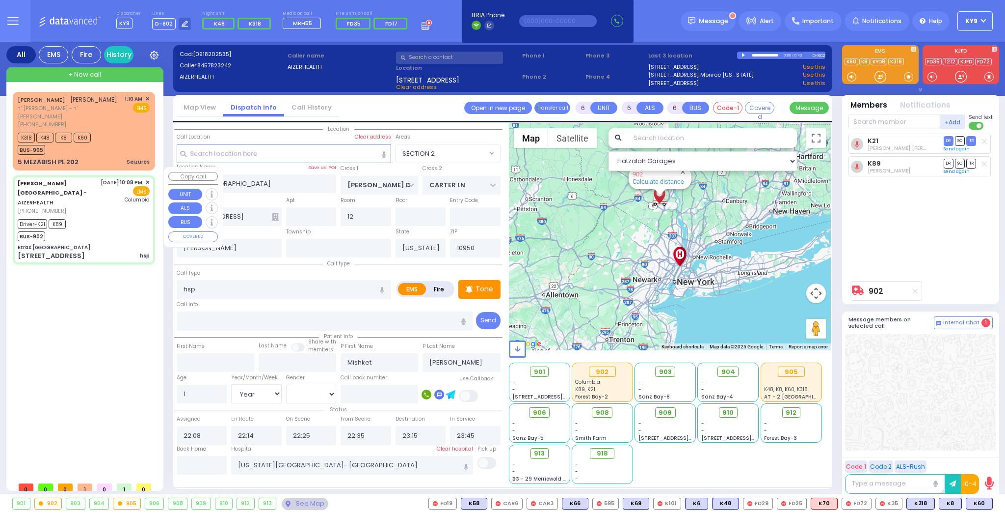
select select "Hatzalah Garages"
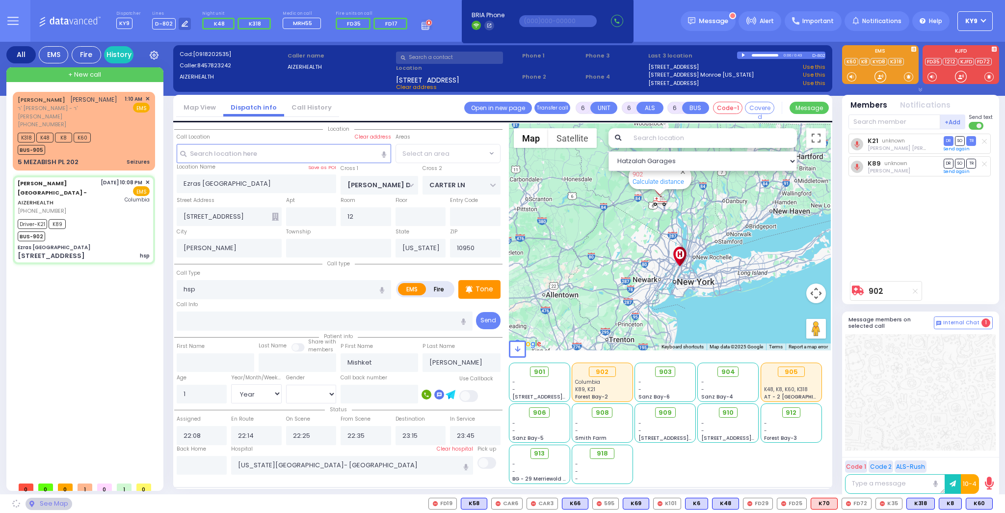
select select "SECTION 2"
click at [209, 462] on input "text" at bounding box center [202, 465] width 51 height 19
click at [208, 462] on input "text" at bounding box center [202, 465] width 51 height 19
type input "01:12"
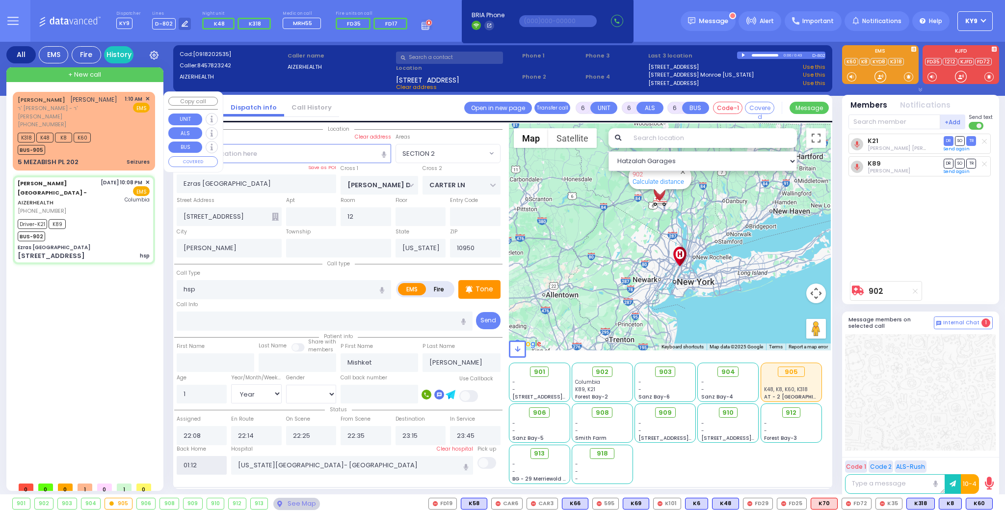
select select
radio input "true"
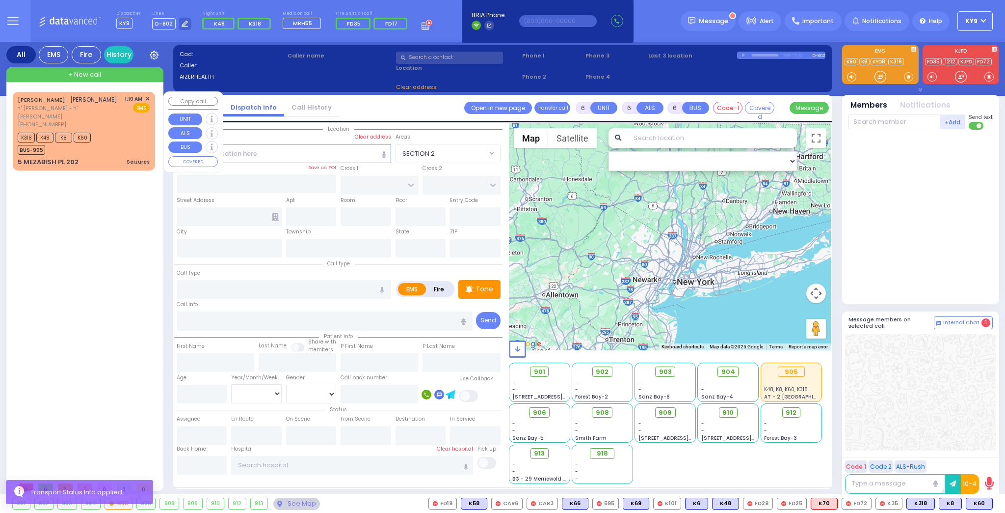
click at [112, 130] on div "K318 K48 K8 K60 BUS-905" at bounding box center [84, 142] width 132 height 25
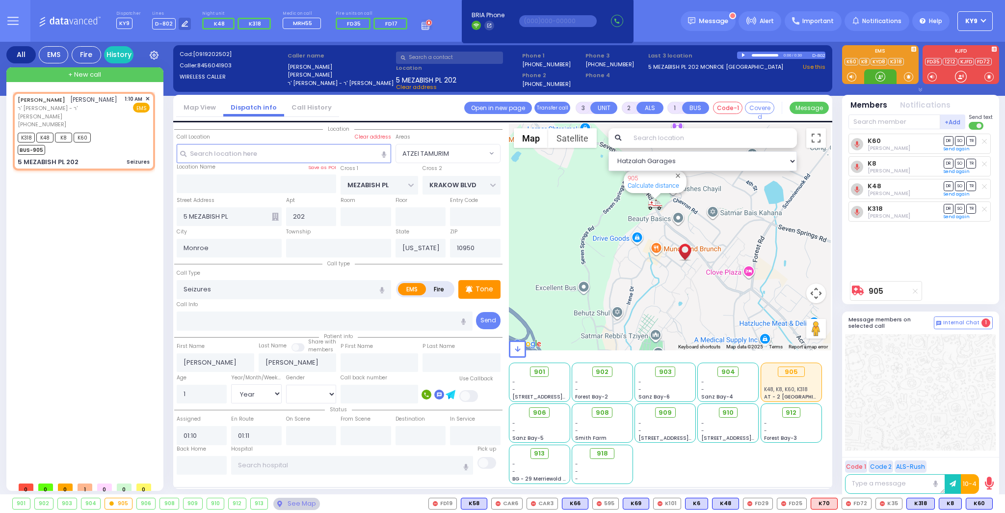
click at [879, 74] on div at bounding box center [881, 77] width 10 height 10
click at [907, 77] on span at bounding box center [908, 77] width 9 height 10
click at [878, 75] on div at bounding box center [881, 77] width 10 height 10
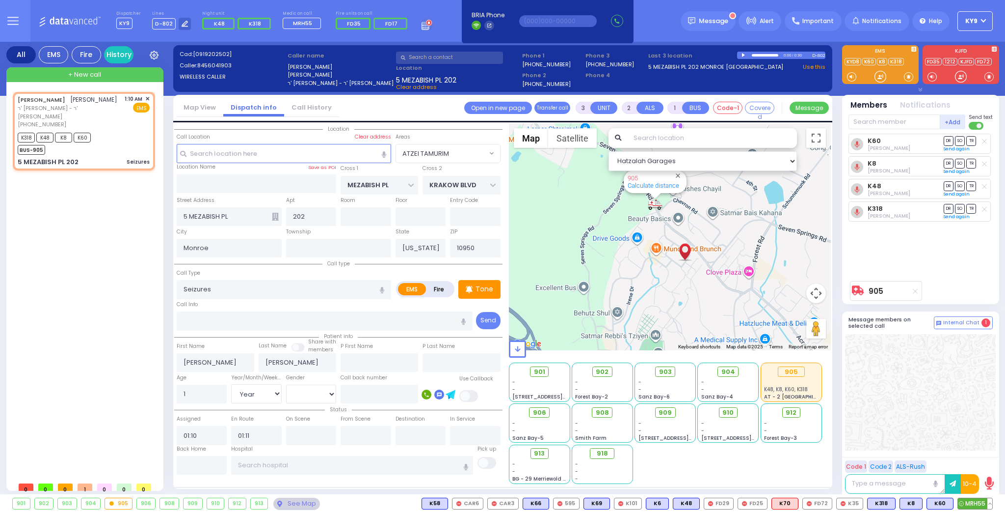
click at [981, 504] on span "MRH55" at bounding box center [975, 503] width 34 height 11
drag, startPoint x: 880, startPoint y: 72, endPoint x: 877, endPoint y: 79, distance: 7.5
drag, startPoint x: 920, startPoint y: 292, endPoint x: 924, endPoint y: 281, distance: 11.9
click at [924, 282] on div "905" at bounding box center [921, 291] width 144 height 20
click at [959, 503] on button at bounding box center [959, 503] width 5 height 11
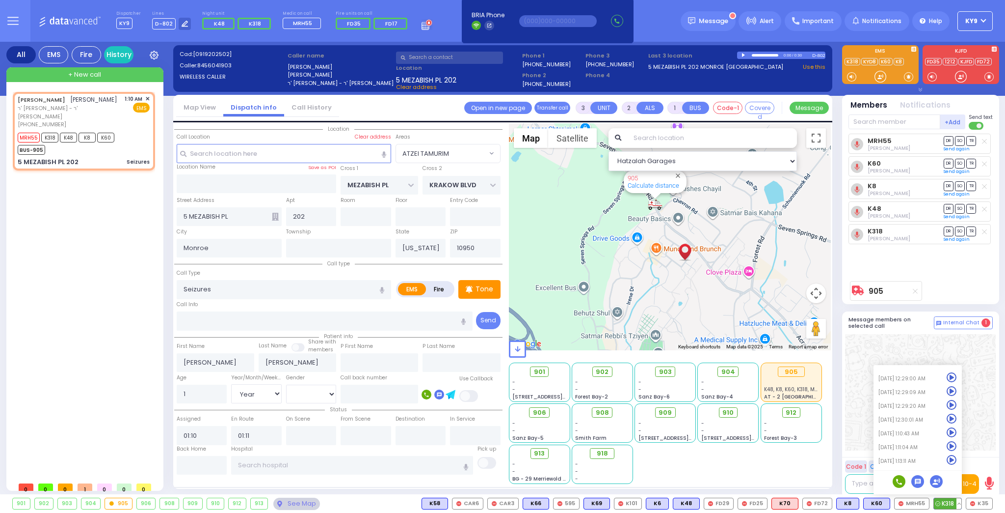
click at [954, 461] on icon at bounding box center [952, 460] width 10 height 10
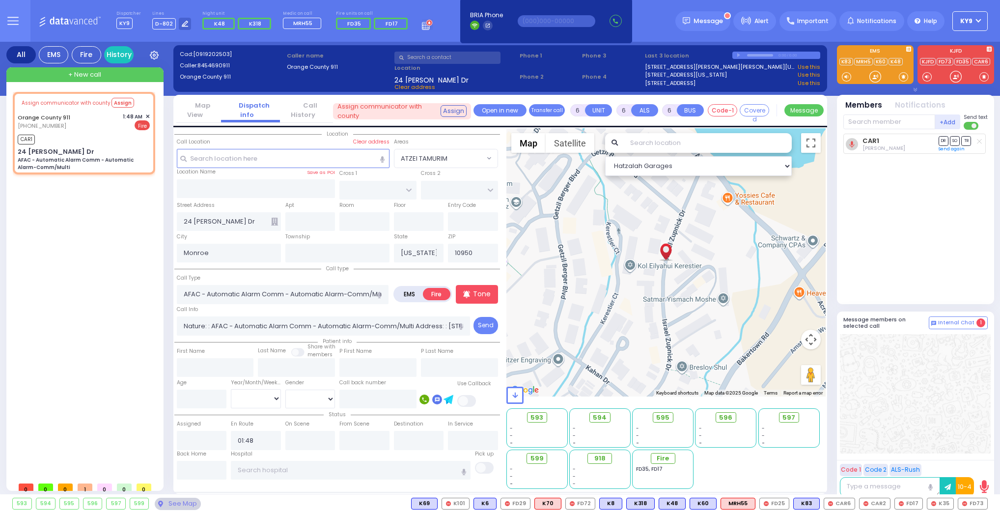
select select
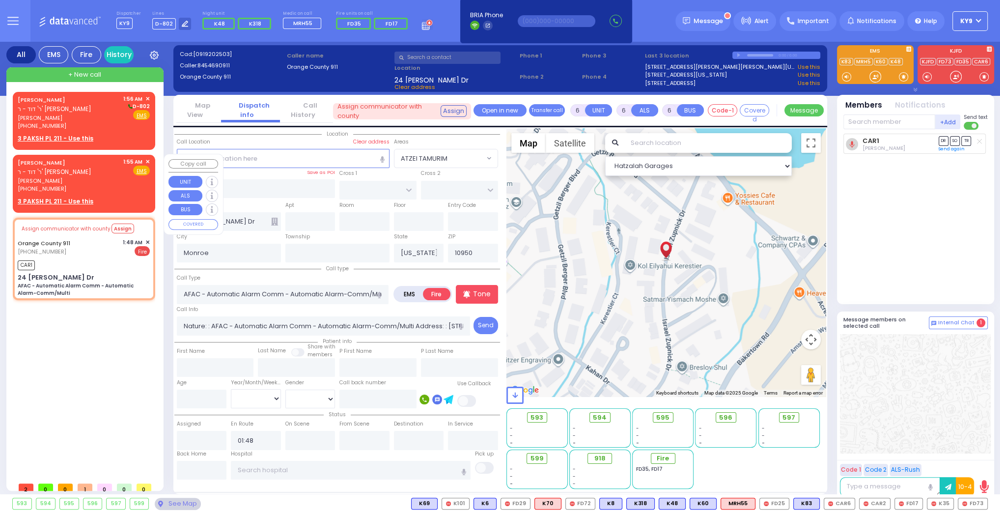
click at [148, 162] on span "✕" at bounding box center [147, 162] width 4 height 8
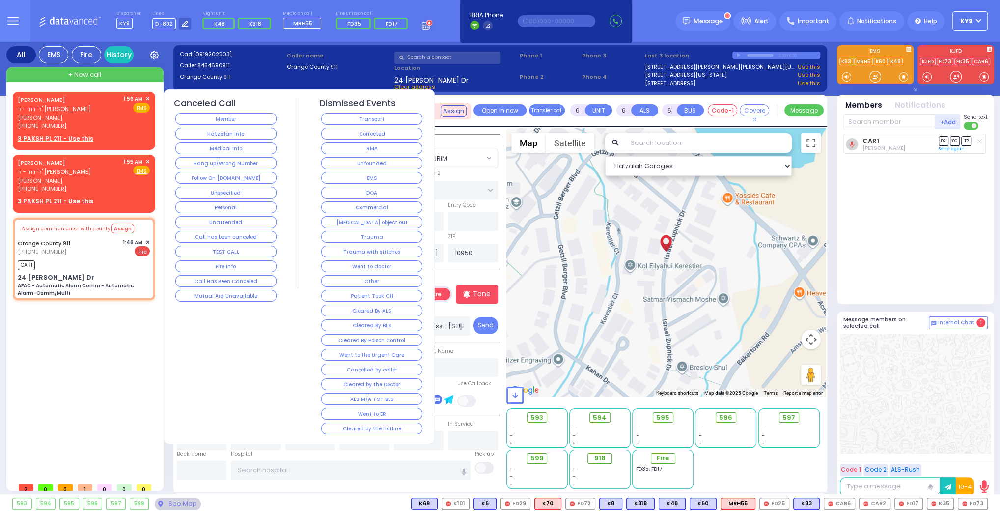
click at [195, 164] on button "Hang up/Wrong Number" at bounding box center [225, 163] width 101 height 12
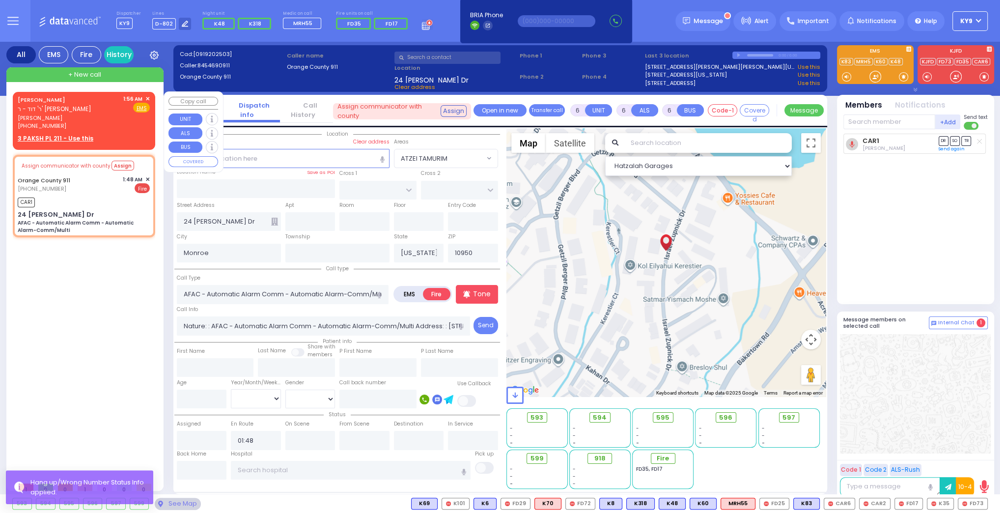
click at [124, 123] on div "1:56 AM ✕ Fire EMS" at bounding box center [136, 112] width 27 height 35
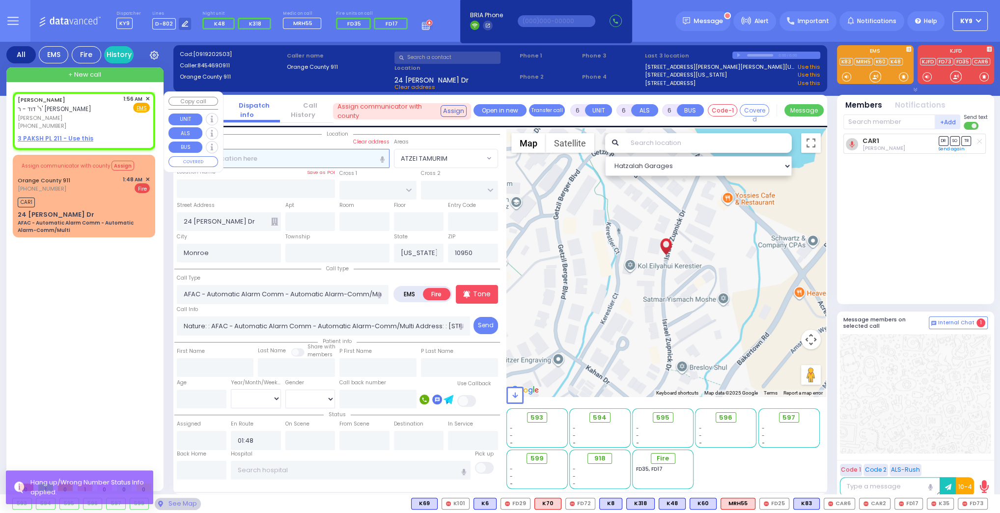
type input "2"
type input "1"
select select
radio input "true"
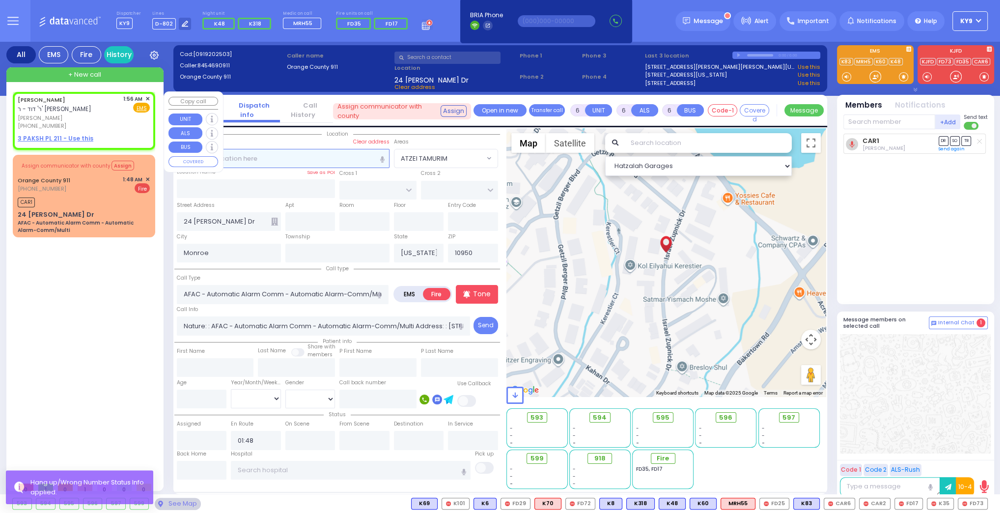
type input "[PERSON_NAME]"
type input "LICHTENSTEIN"
select select
type input "01:56"
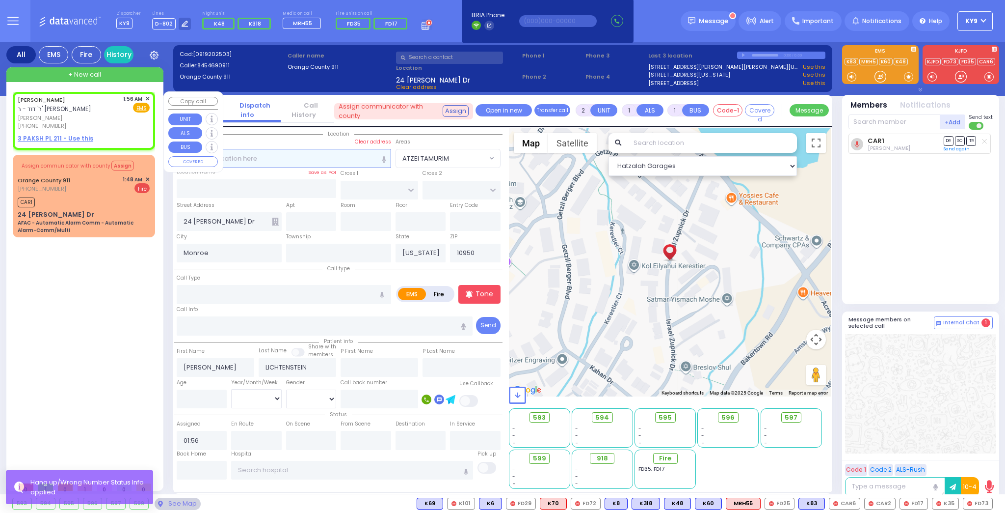
select select "Hatzalah Garages"
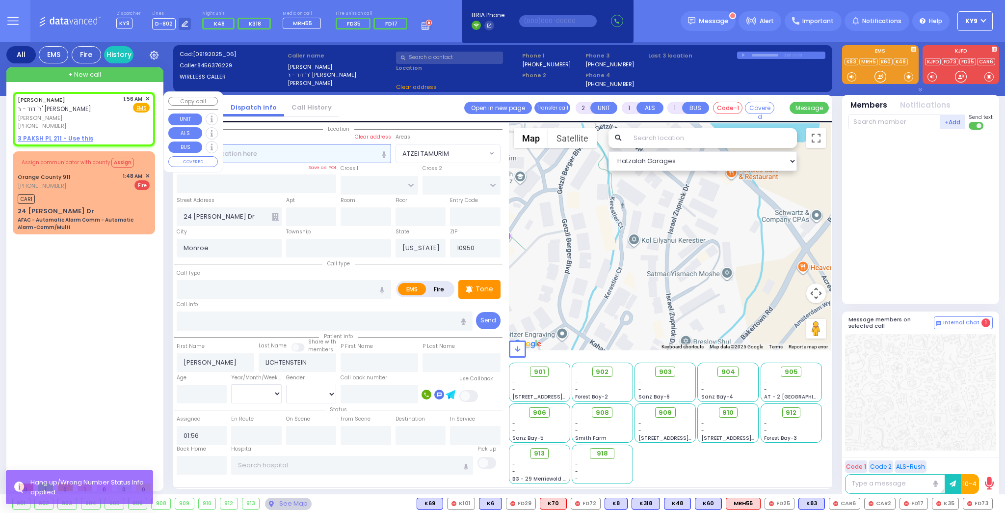
select select
radio input "true"
select select
select select "Hatzalah Garages"
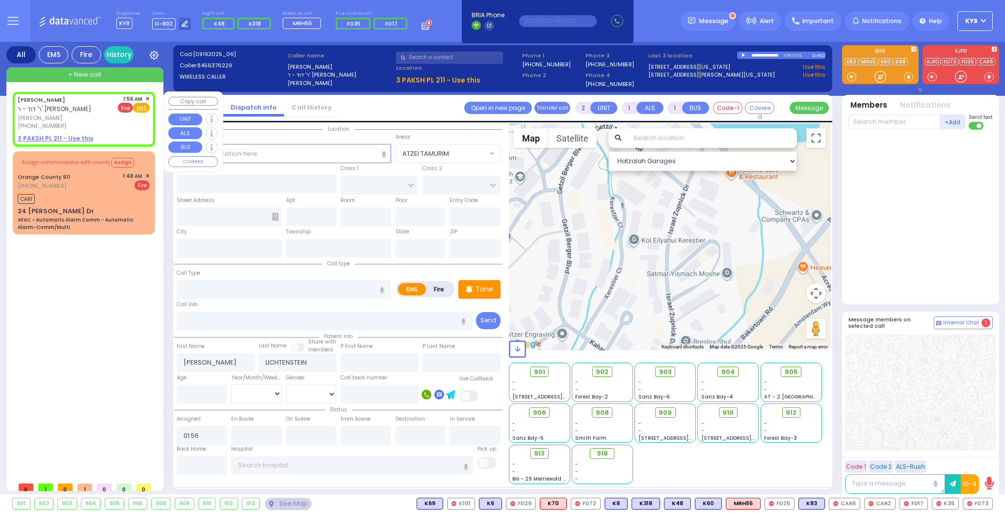
click at [130, 108] on span "Fire" at bounding box center [125, 108] width 15 height 10
select select
radio input "false"
radio input "true"
select select
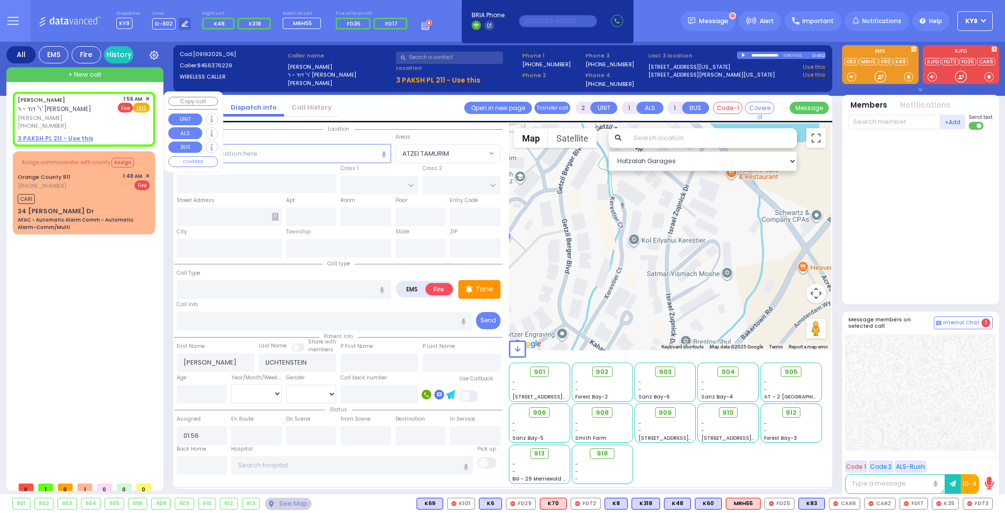
select select "Hatzalah Garages"
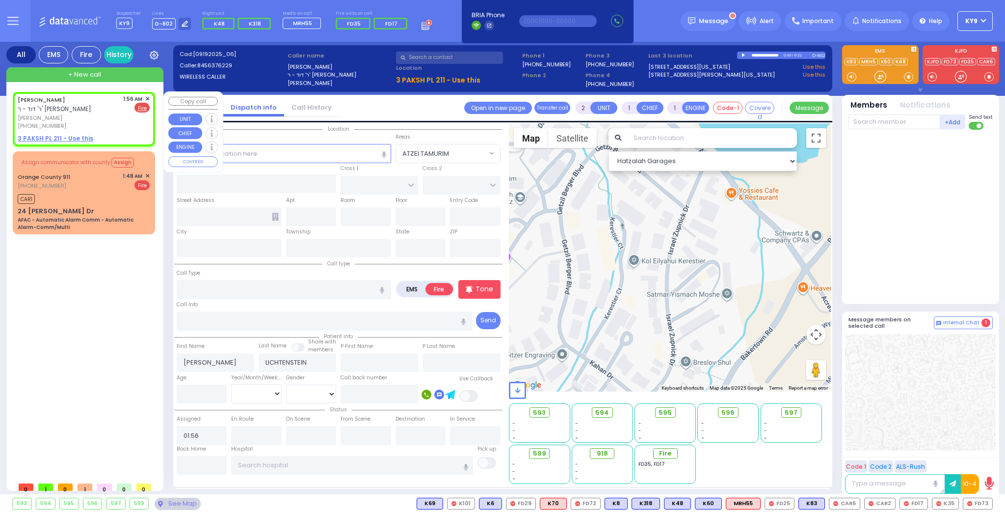
click at [88, 125] on div "[PHONE_NUMBER]" at bounding box center [69, 126] width 102 height 8
select select
radio input "true"
select select
select select "Hatzalah Garages"
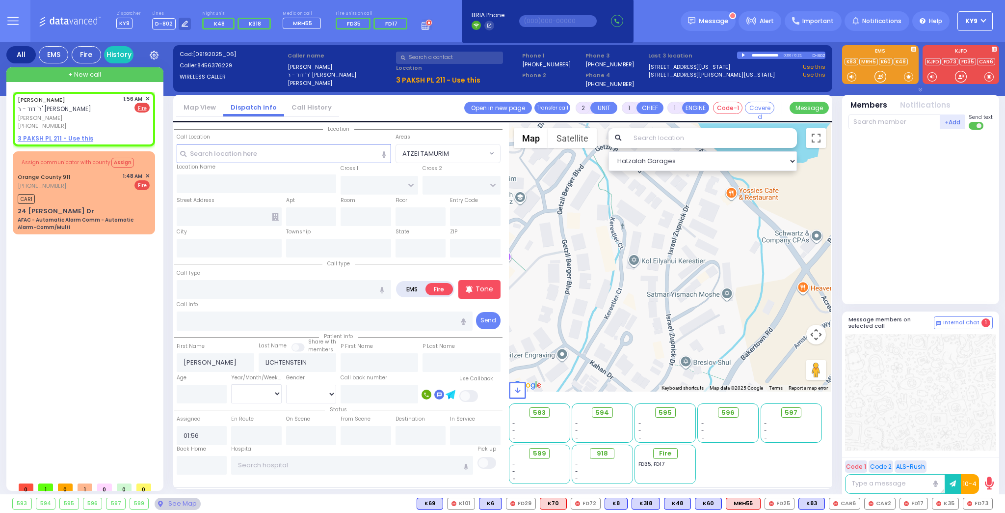
drag, startPoint x: 205, startPoint y: 274, endPoint x: 206, endPoint y: 280, distance: 5.5
click at [206, 276] on div "Call Type Seizures" at bounding box center [284, 283] width 215 height 31
click at [209, 289] on input "text" at bounding box center [284, 289] width 215 height 19
click at [64, 138] on u "3 PAKSH PL 211 - Use this" at bounding box center [56, 138] width 76 height 8
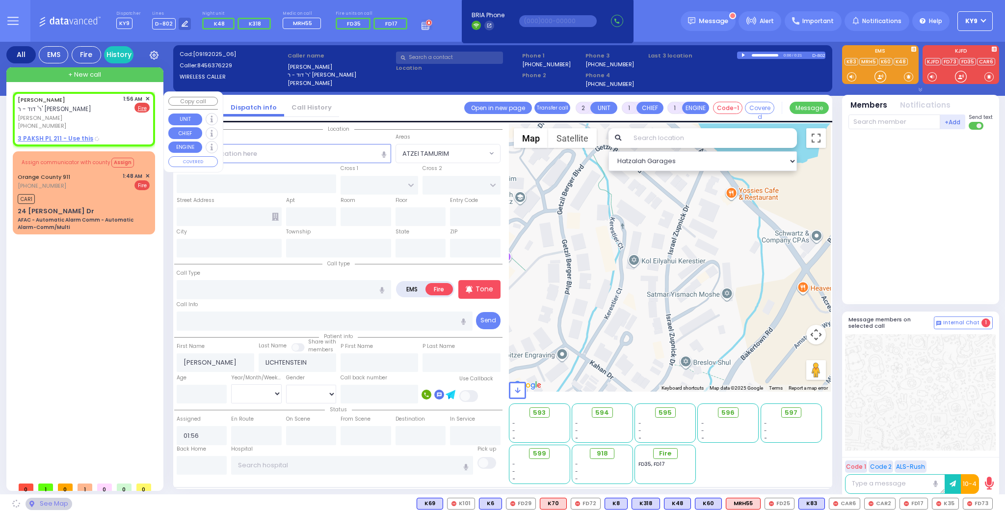
select select
radio input "true"
select select
select select "Hatzalah Garages"
select select
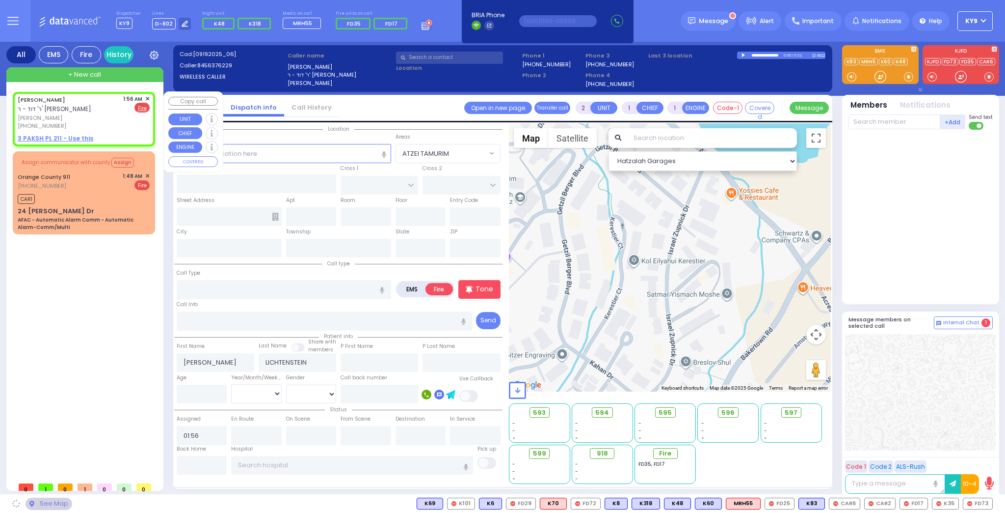
radio input "true"
select select
select select "Hatzalah Garages"
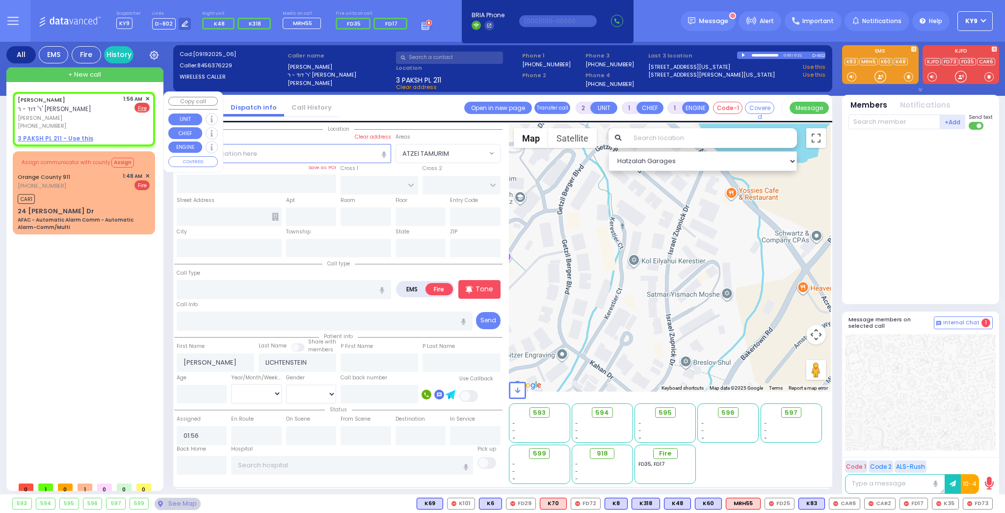
type input "NICKLESBURG RD"
type input "3 PAKSH PL"
type input "211"
type input "[PERSON_NAME]"
type input "[US_STATE]"
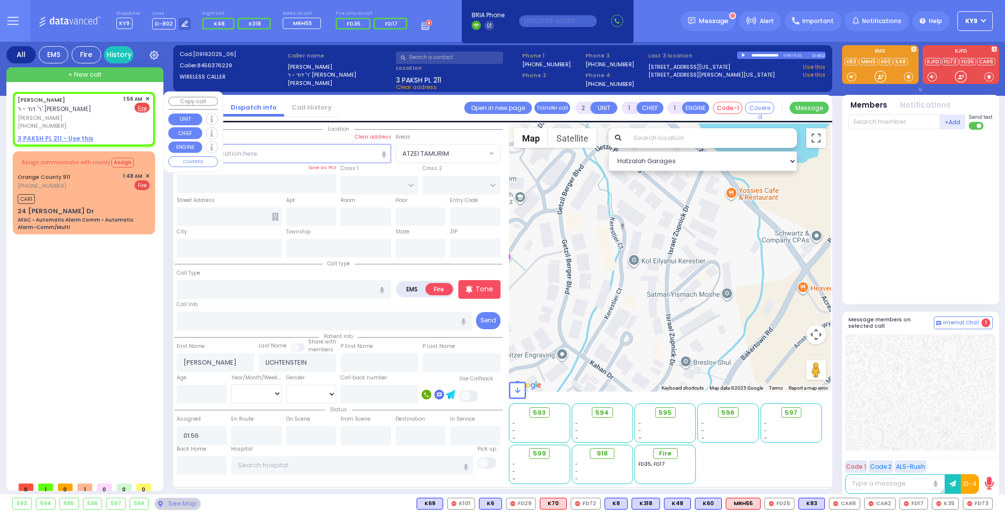
type input "10950"
radio input "true"
select select
select select "Hatzalah Garages"
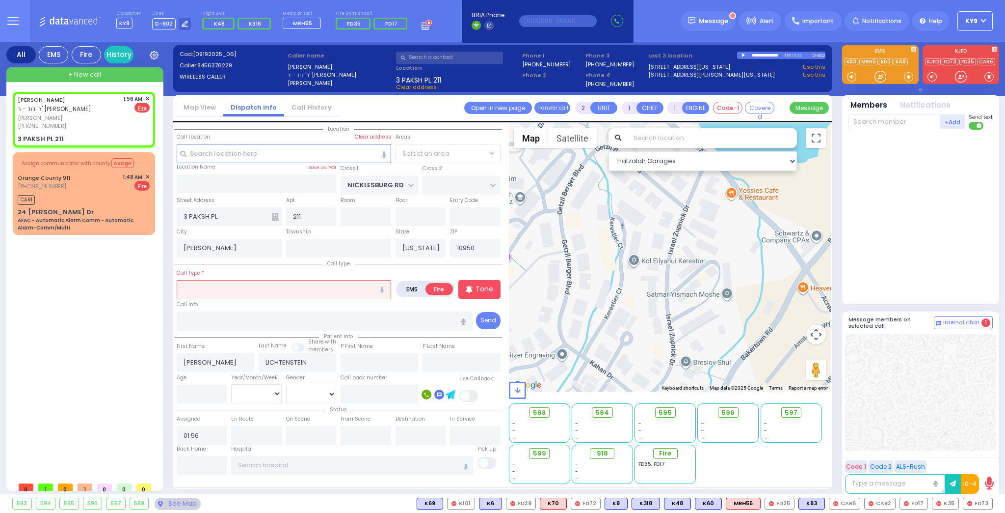
select select "ATZEI TAMURIM"
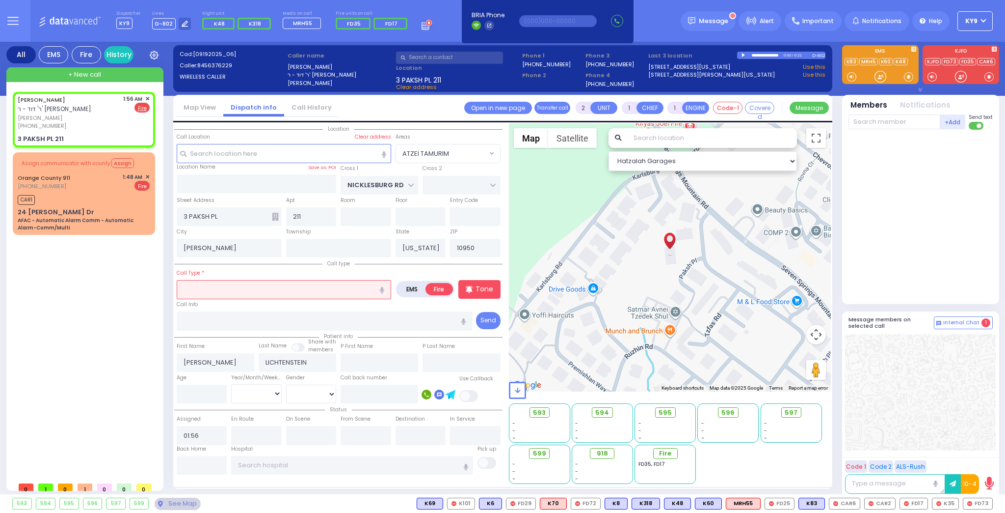
click at [206, 286] on input "text" at bounding box center [284, 289] width 215 height 19
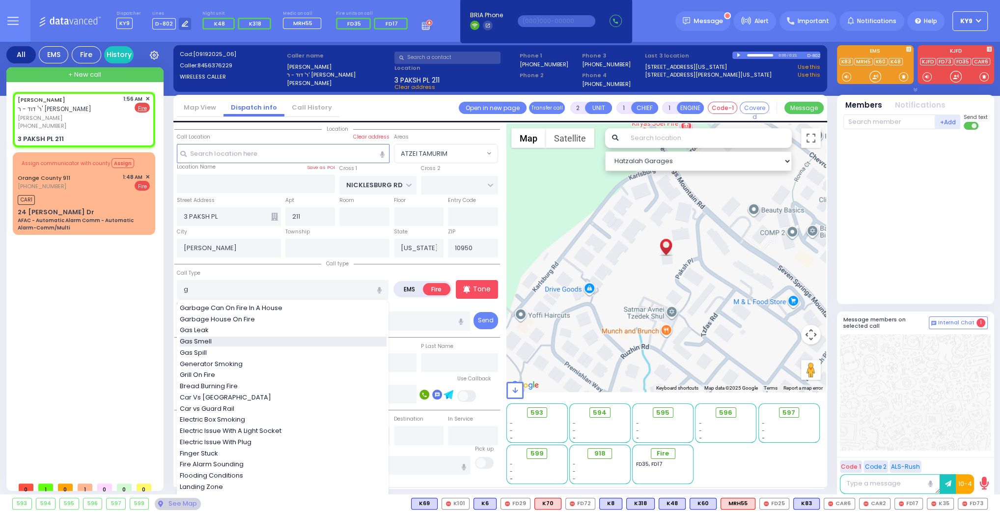
click at [207, 341] on span "Gas Smell" at bounding box center [197, 341] width 35 height 10
type input "Gas Smell"
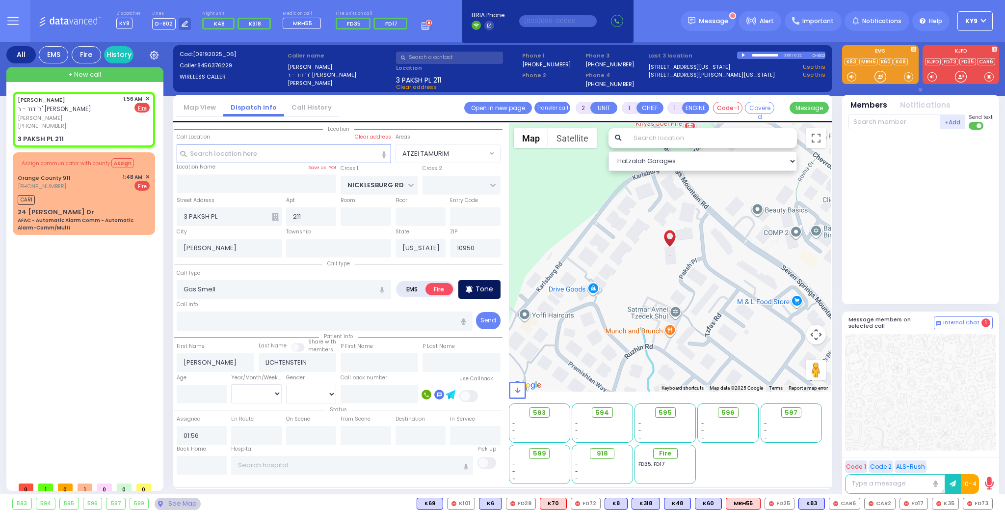
click at [467, 286] on icon at bounding box center [466, 287] width 1 height 2
select select
radio input "true"
select select
select select "Hatzalah Garages"
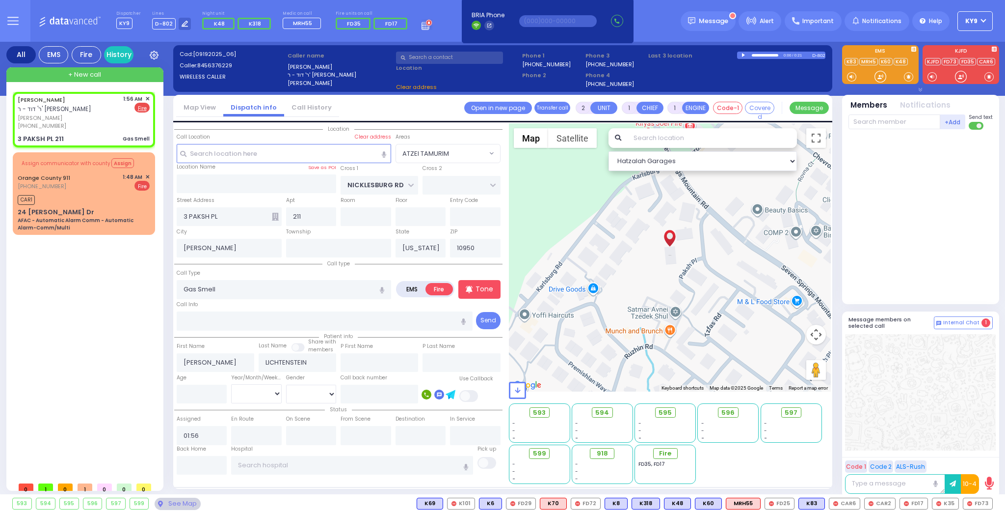
select select "ATZEI TAMURIM"
click at [96, 195] on div "CAR1" at bounding box center [84, 198] width 132 height 12
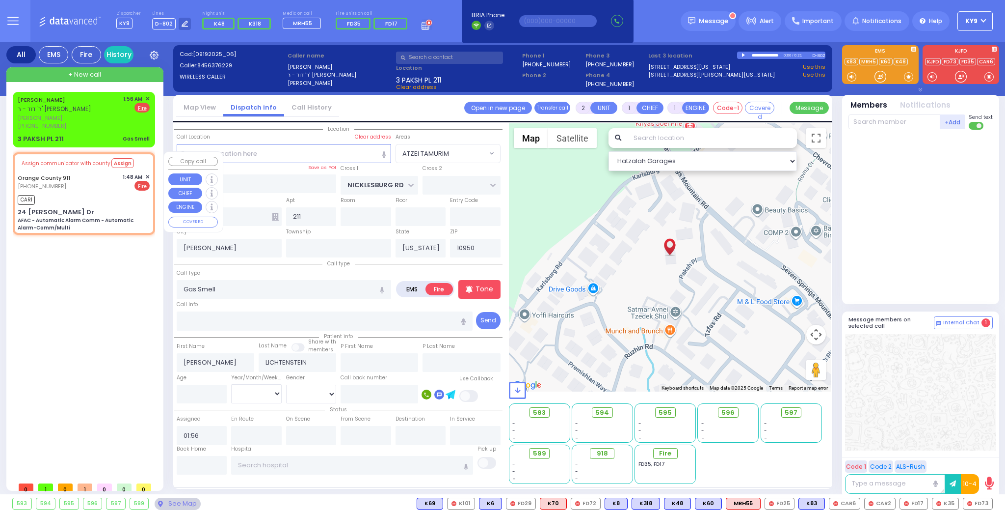
type input "6"
select select
type input "AFAC - Automatic Alarm Comm - Automatic Alarm-Comm/Multi"
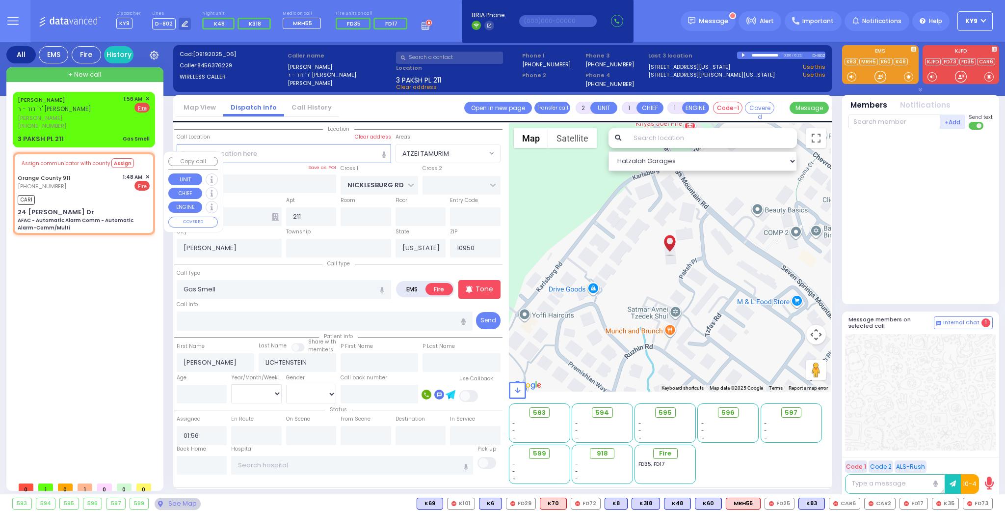
radio input "true"
type input "Nature: : AFAC - Automatic Alarm Comm - Automatic Alarm-Comm/Multi Address: : […"
select select
type input "01:48"
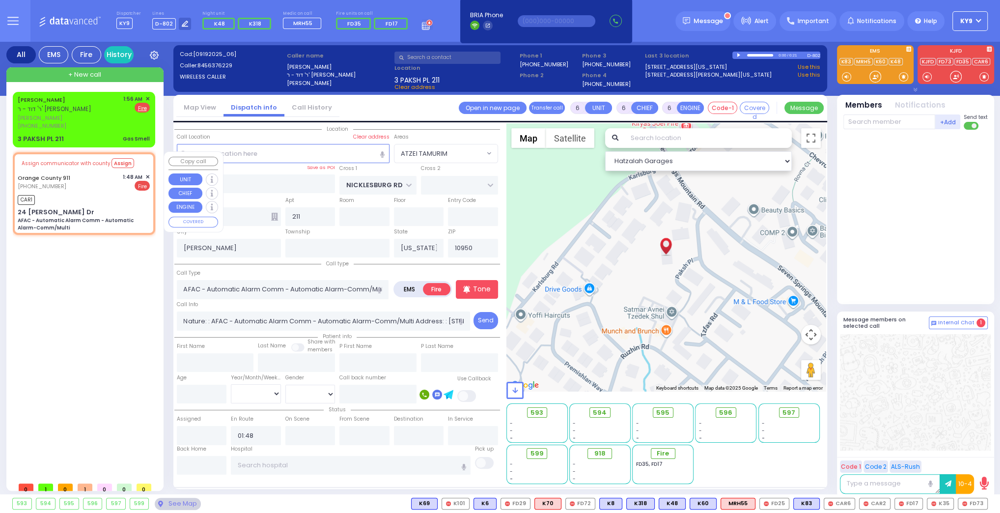
type input "24 [PERSON_NAME] Dr"
type input "Monroe"
select select "Hatzalah Garages"
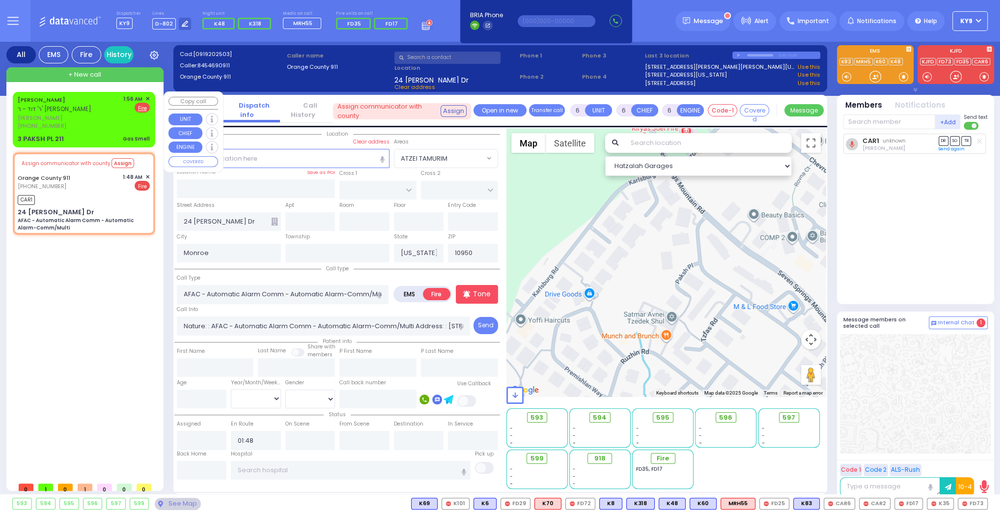
click at [95, 124] on div "[PHONE_NUMBER]" at bounding box center [69, 126] width 102 height 8
type input "2"
type input "1"
select select
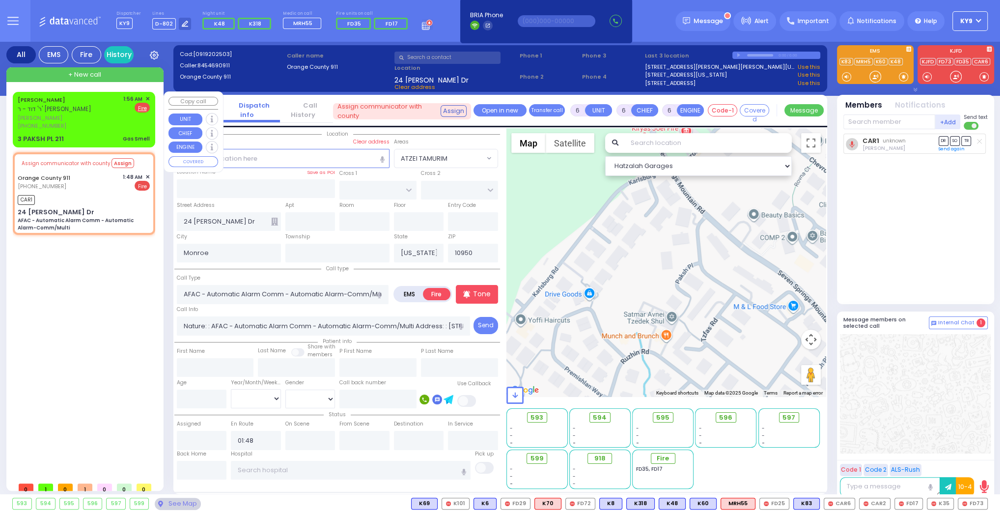
type input "Gas Smell"
radio input "true"
type input "[PERSON_NAME]"
type input "LICHTENSTEIN"
select select
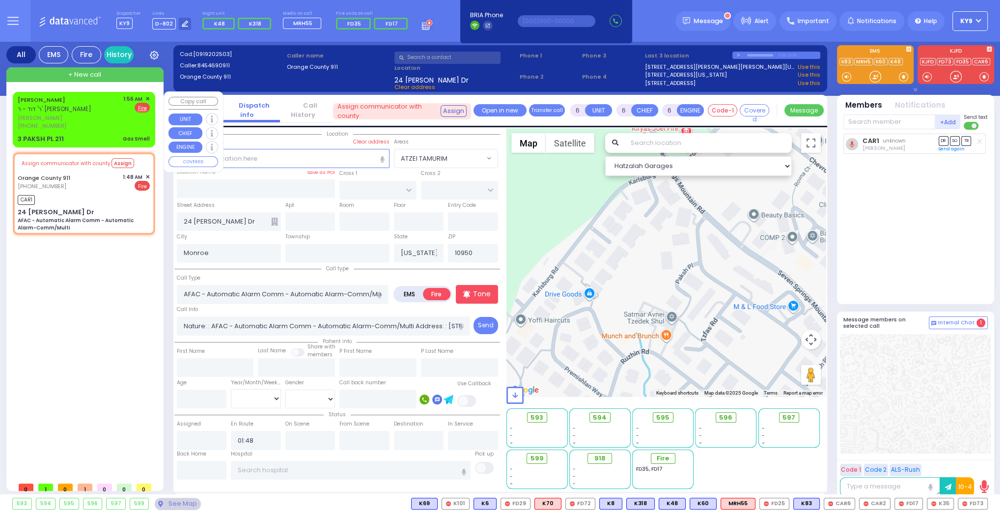
type input "01:56"
type input "NICKLESBURG RD"
type input "3 PAKSH PL"
type input "211"
type input "[PERSON_NAME]"
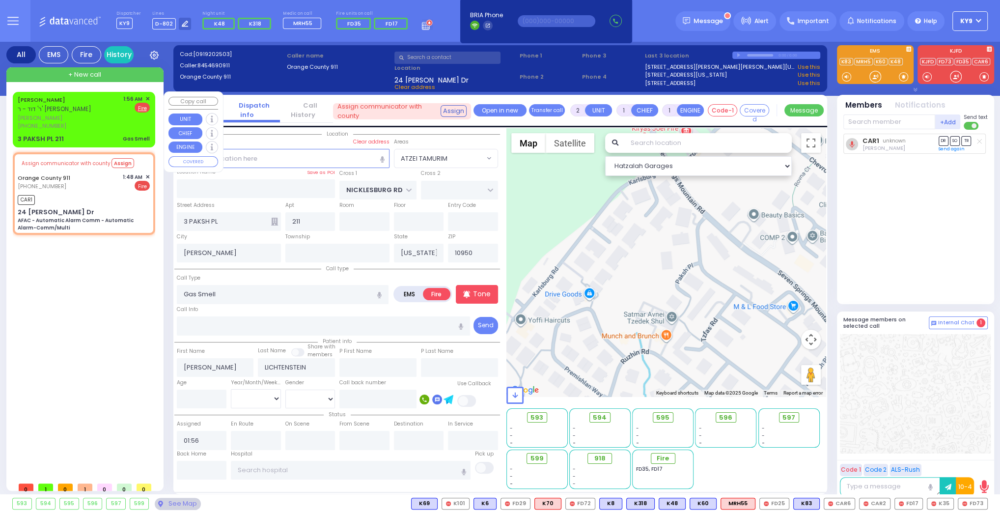
select select "Hatzalah Garages"
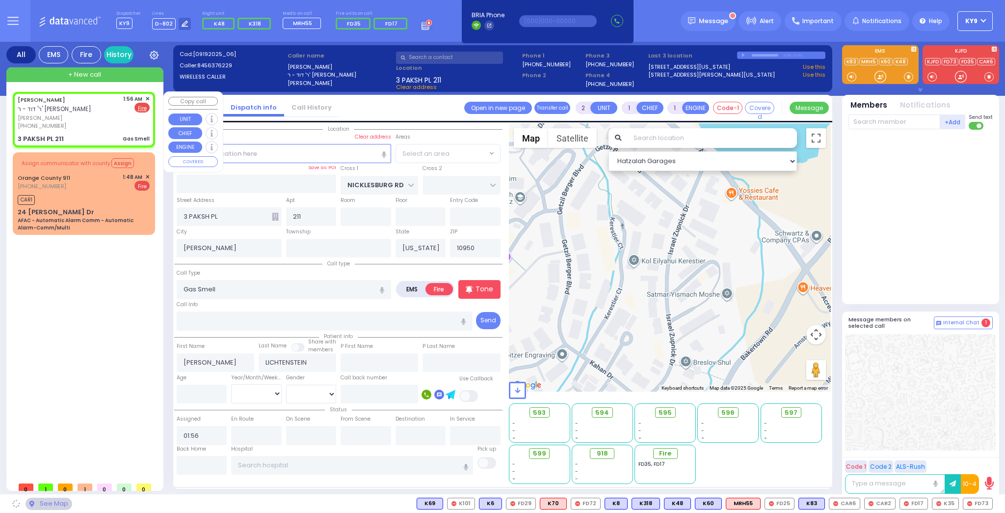
select select "ATZEI TAMURIM"
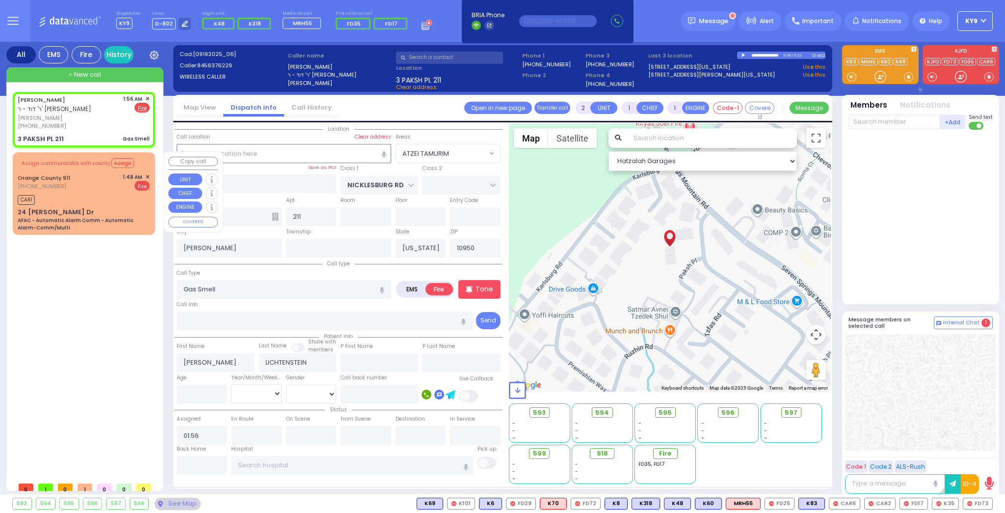
click at [86, 196] on div "CAR1" at bounding box center [84, 198] width 132 height 12
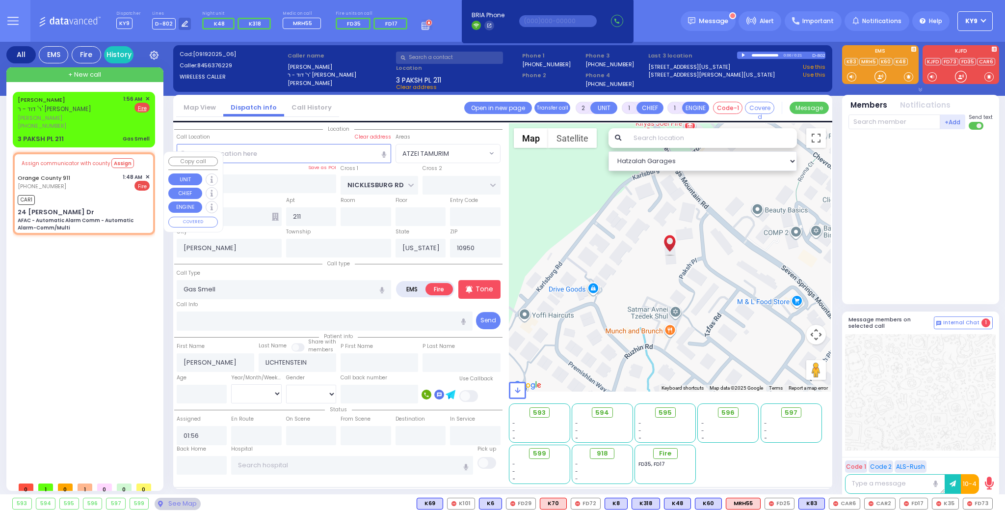
type input "6"
select select
type input "AFAC - Automatic Alarm Comm - Automatic Alarm-Comm/Multi"
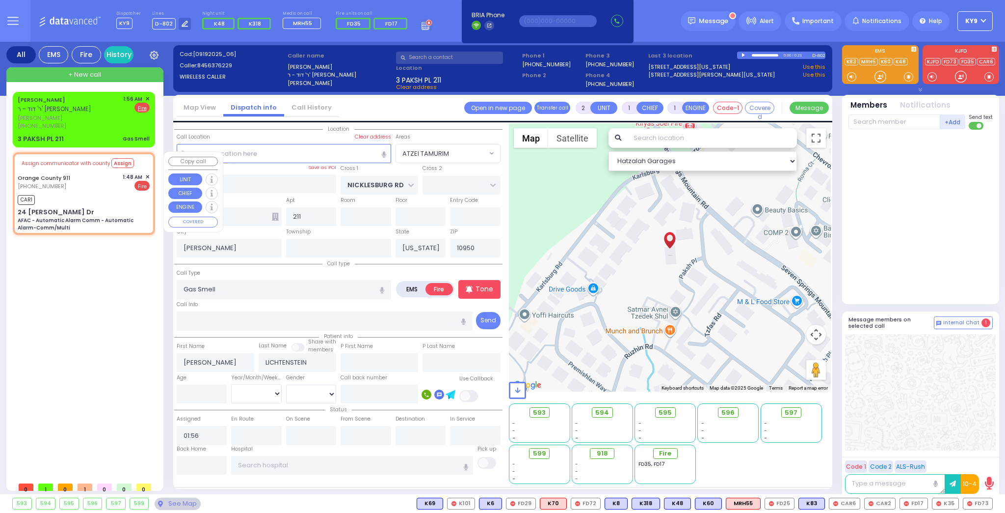
radio input "true"
type input "Nature: : AFAC - Automatic Alarm Comm - Automatic Alarm-Comm/Multi Address: : […"
select select
type input "01:48"
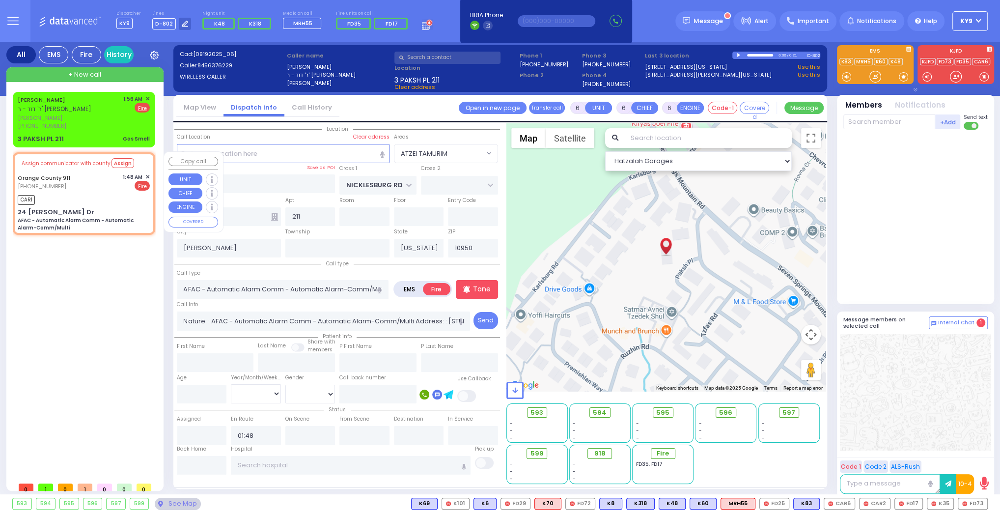
select select "Hatzalah Garages"
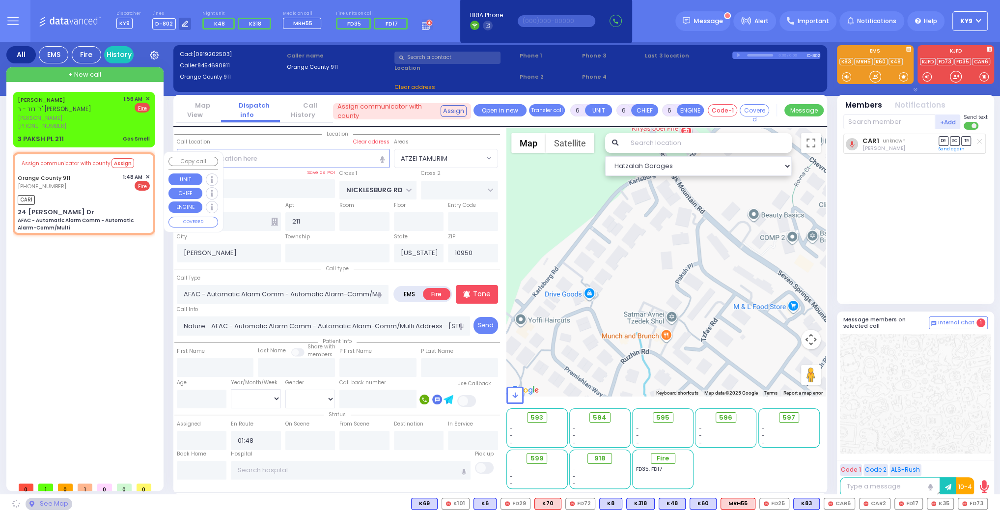
type input "24 [PERSON_NAME] Dr"
type input "Monroe"
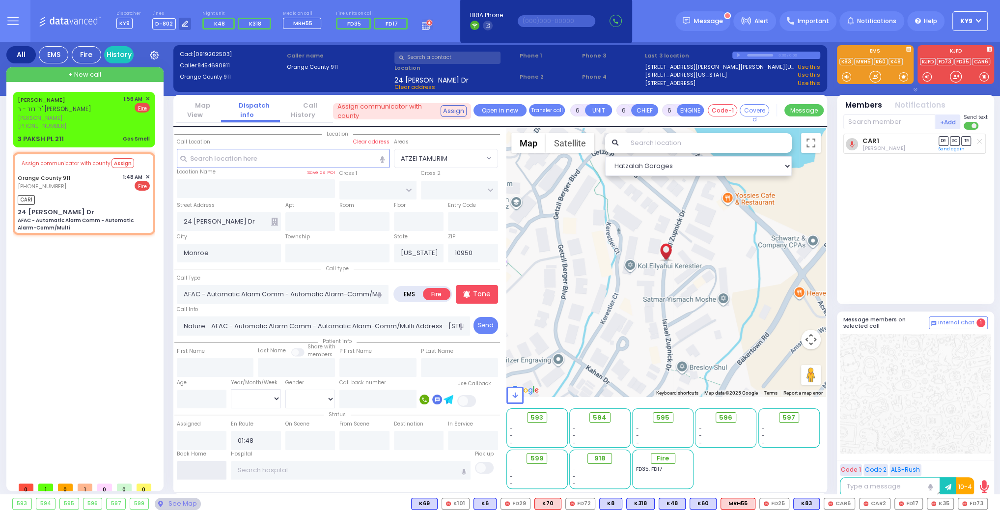
click at [201, 468] on input "text" at bounding box center [202, 470] width 50 height 19
type input "01:57"
select select
radio input "true"
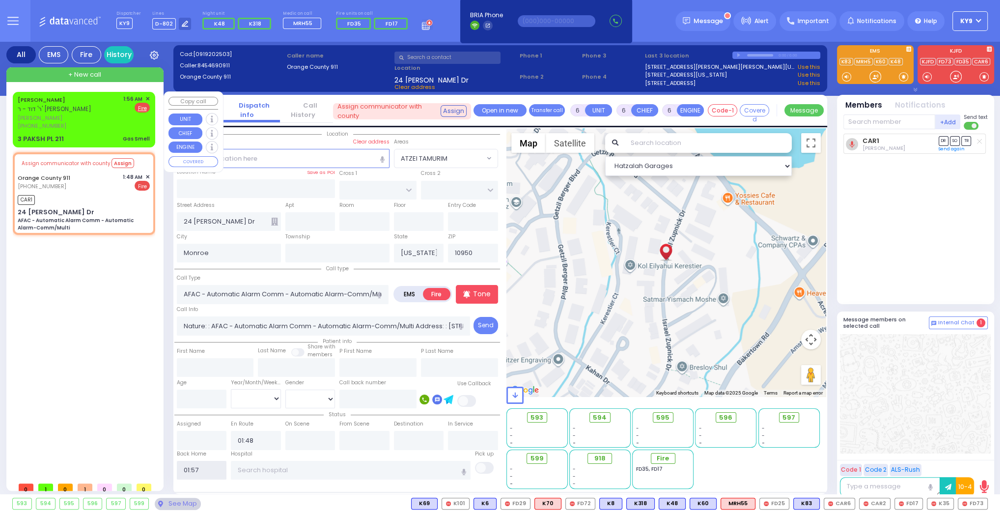
select select
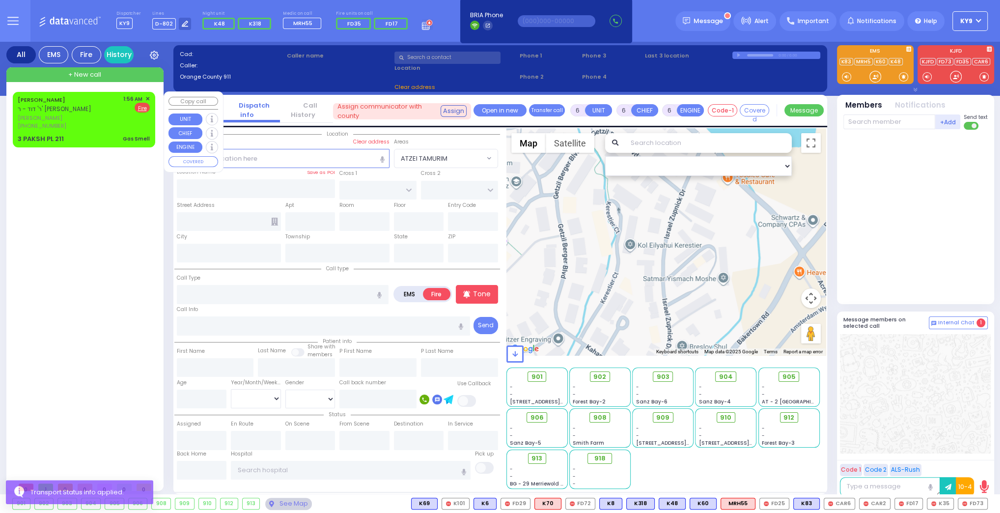
click at [108, 120] on span "[PERSON_NAME]" at bounding box center [69, 118] width 102 height 8
type input "2"
type input "1"
select select
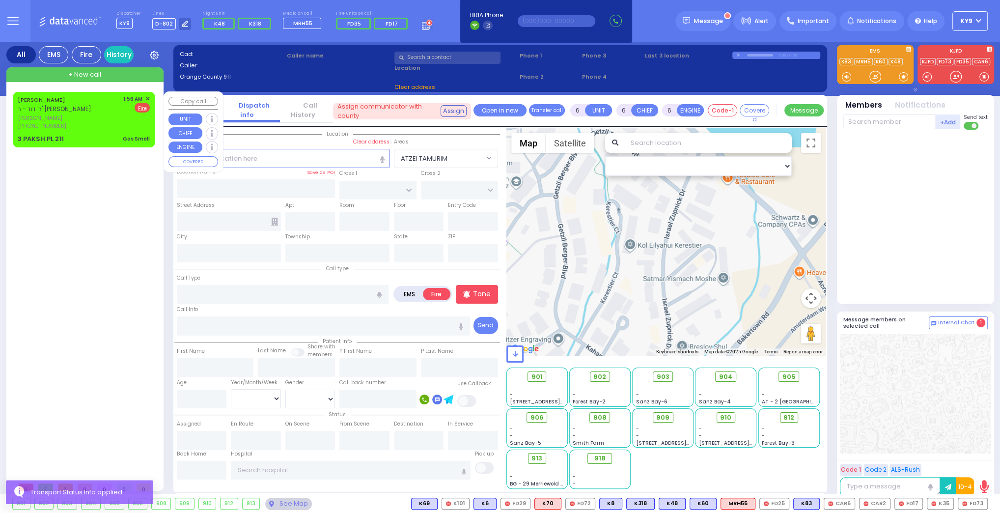
type input "Gas Smell"
radio input "true"
type input "[PERSON_NAME]"
type input "LICHTENSTEIN"
select select
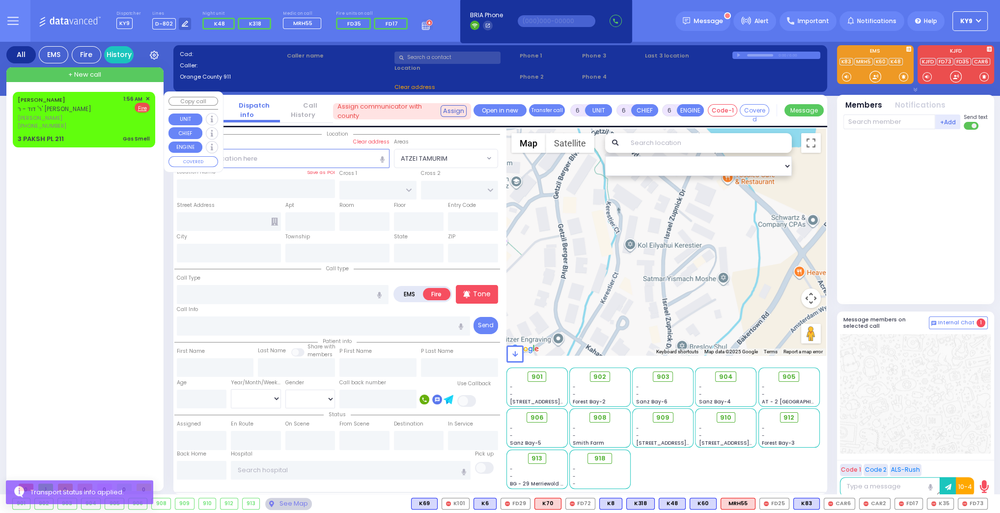
type input "01:56"
select select "Hatzalah Garages"
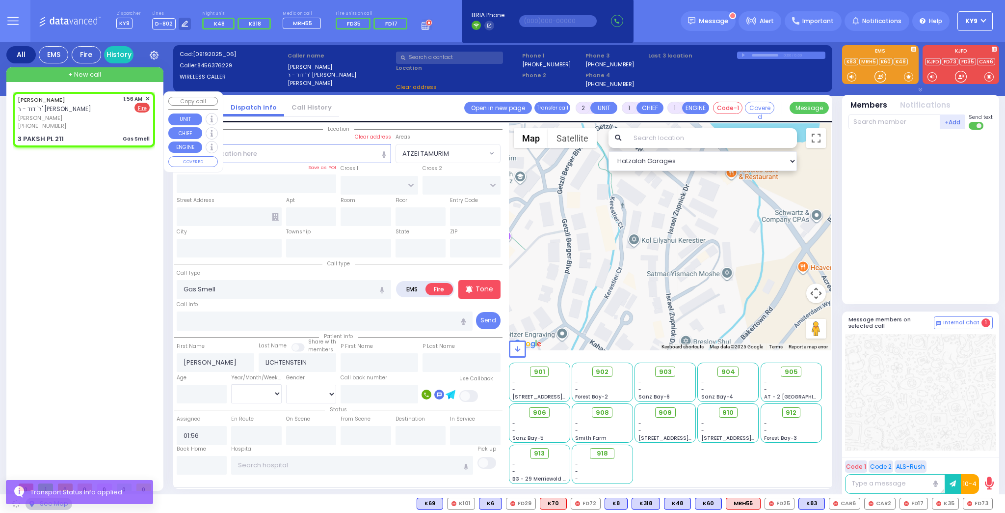
type input "NICKLESBURG RD"
type input "3 PAKSH PL"
type input "211"
type input "[PERSON_NAME]"
type input "[US_STATE]"
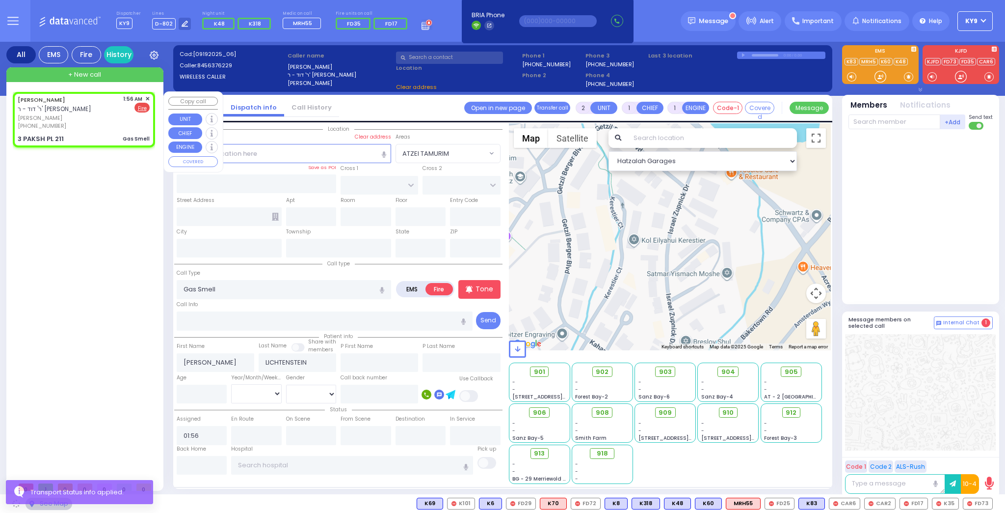
type input "10950"
select select "ATZEI TAMURIM"
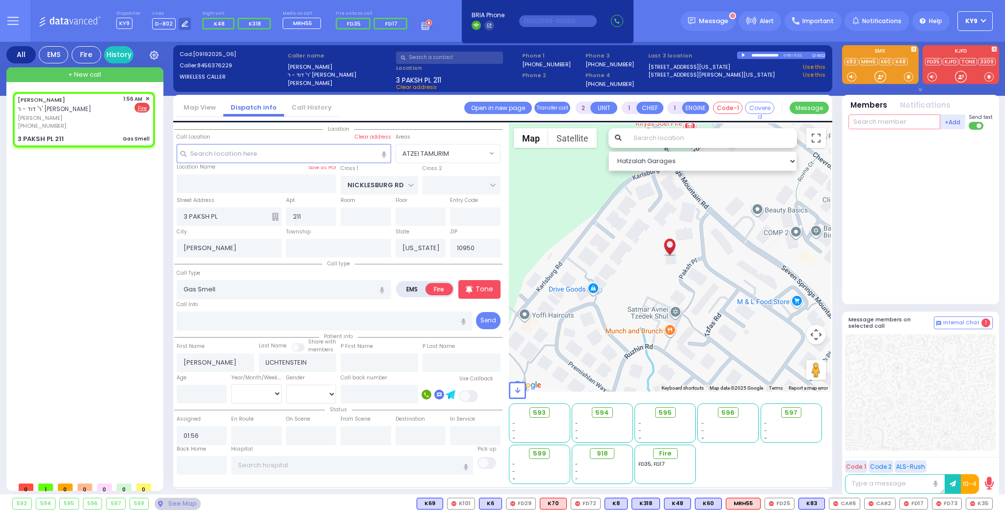
click at [874, 122] on input "text" at bounding box center [895, 121] width 92 height 15
type input "35"
click at [895, 143] on div "FD35" at bounding box center [881, 142] width 49 height 10
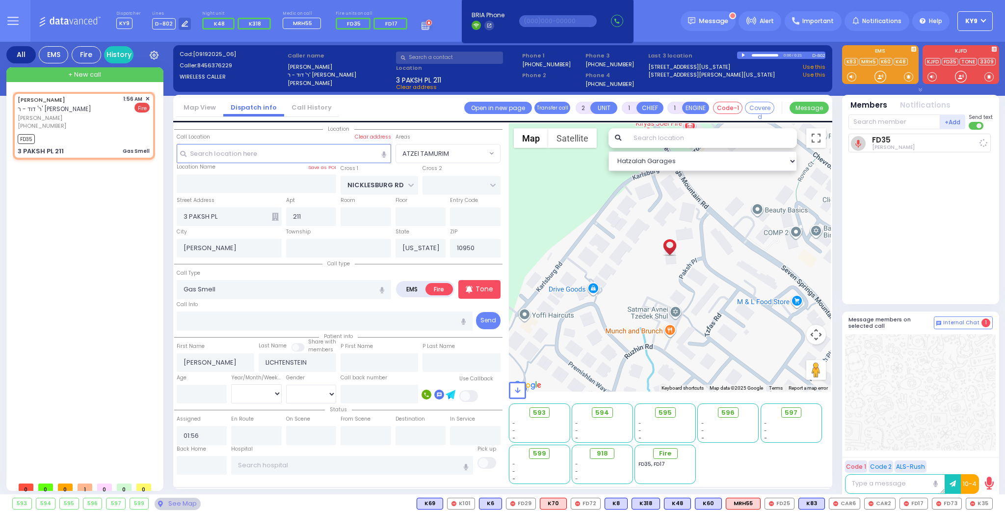
select select
radio input "true"
select select
type input "01:58"
select select "ATZEI TAMURIM"
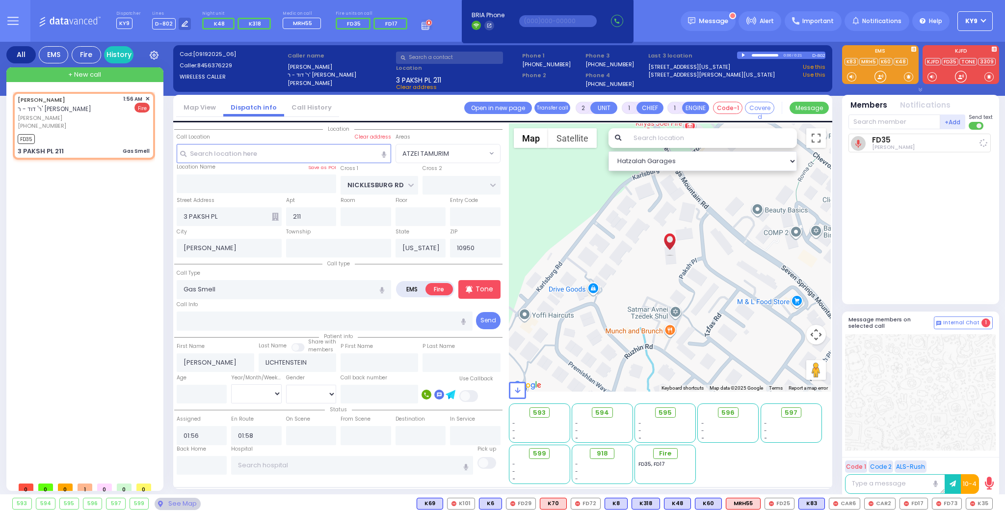
select select "Hatzalah Garages"
click at [880, 117] on input "text" at bounding box center [895, 121] width 92 height 15
type input "2"
click at [986, 504] on span "FD17" at bounding box center [978, 503] width 27 height 11
select select
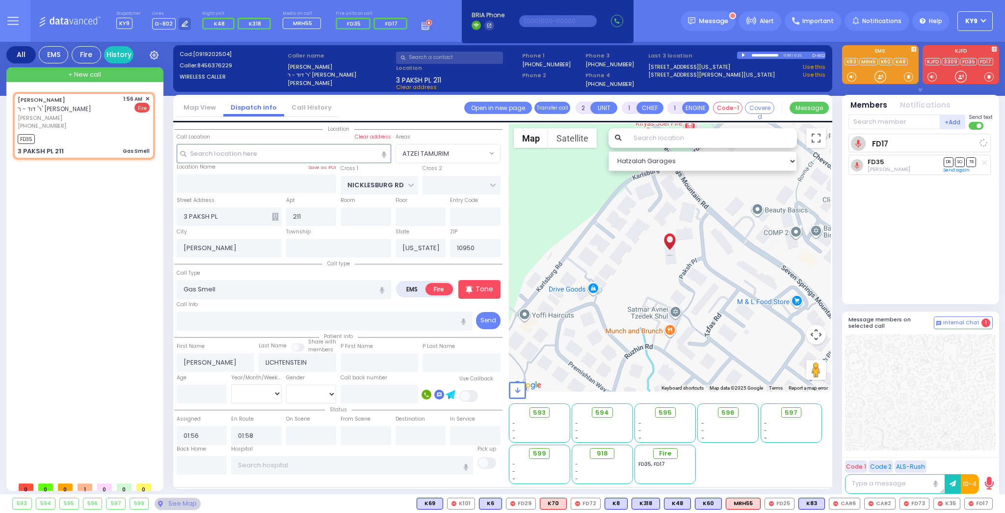
radio input "true"
select select
select select "Hatzalah Garages"
select select "ATZEI TAMURIM"
